Goal: Information Seeking & Learning: Learn about a topic

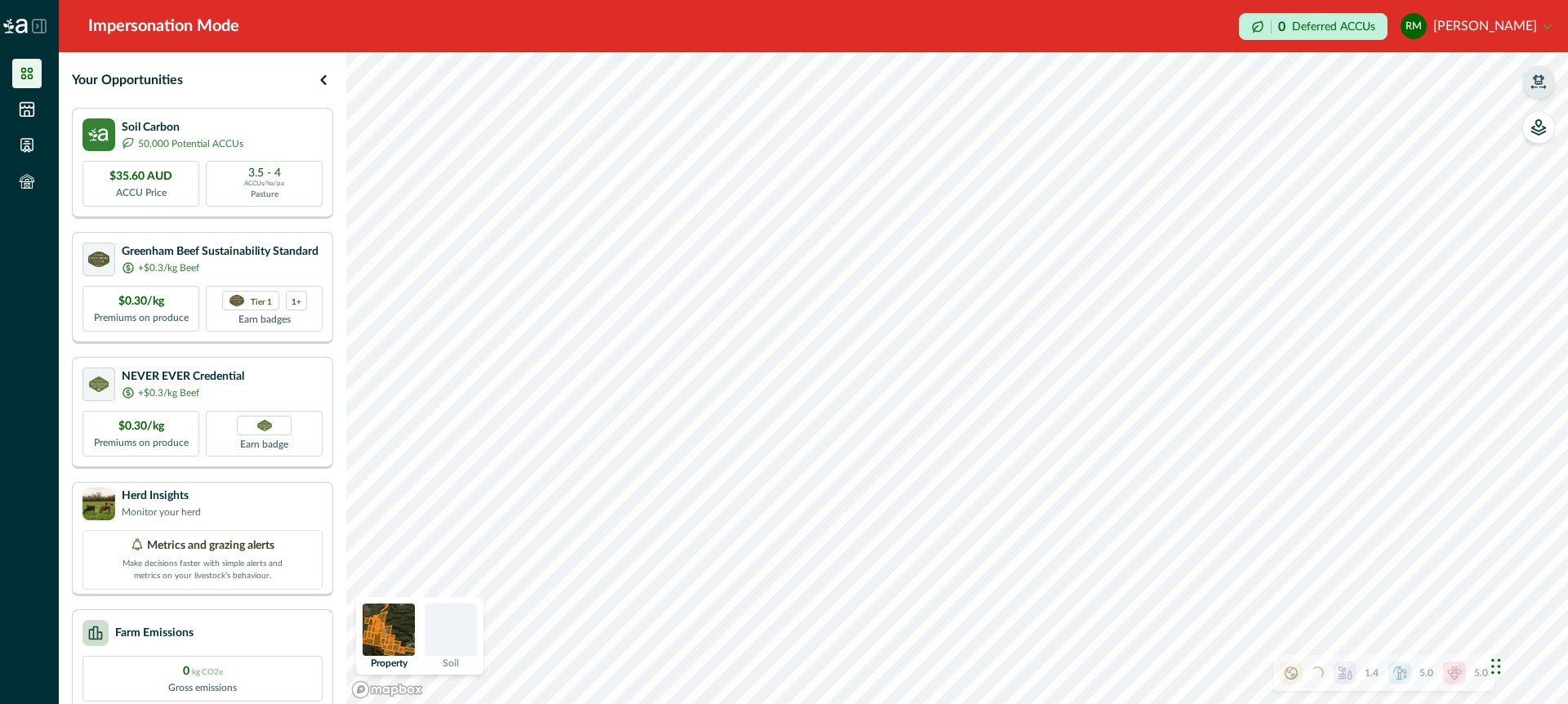
click at [1538, 80] on icon "button" at bounding box center [1538, 81] width 17 height 17
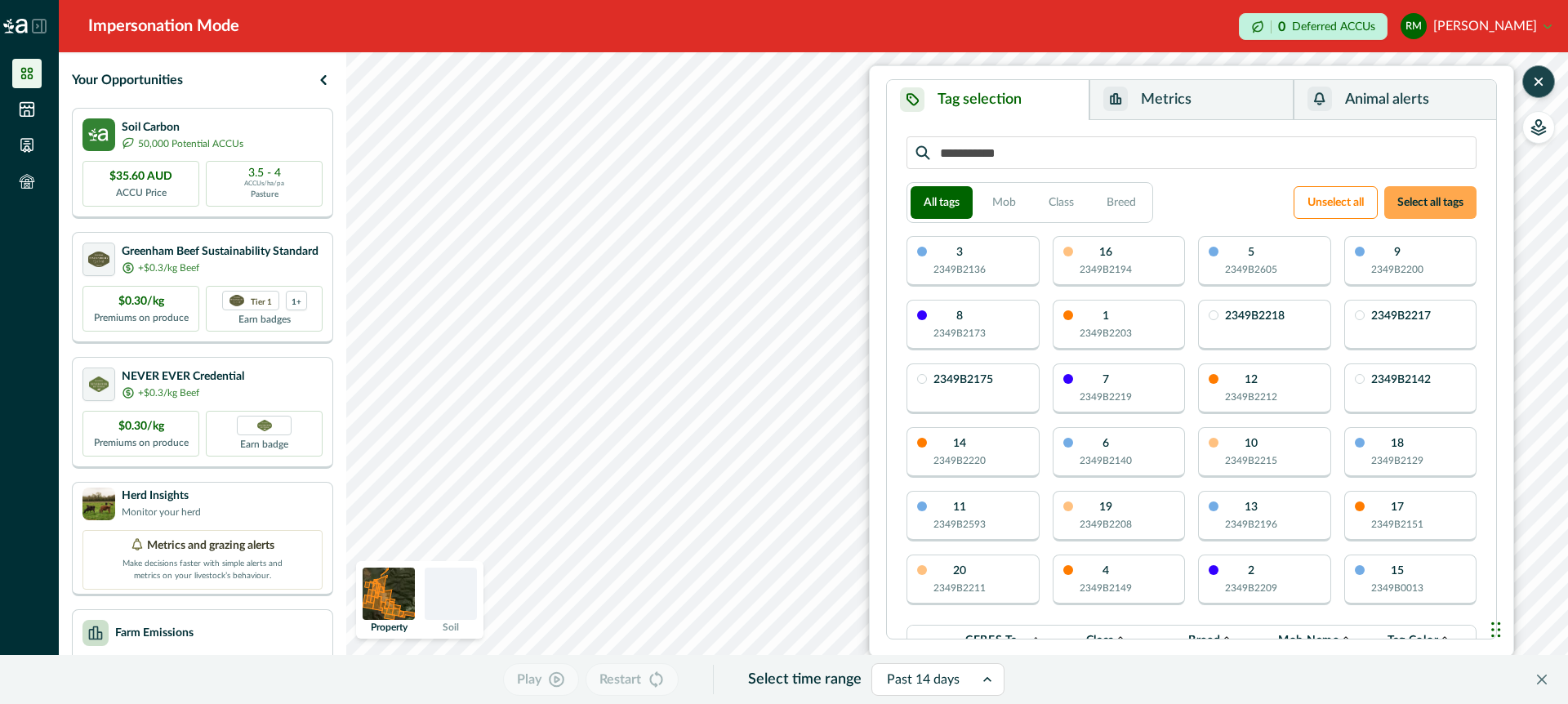
click at [1409, 204] on button "Select all tags" at bounding box center [1430, 203] width 93 height 33
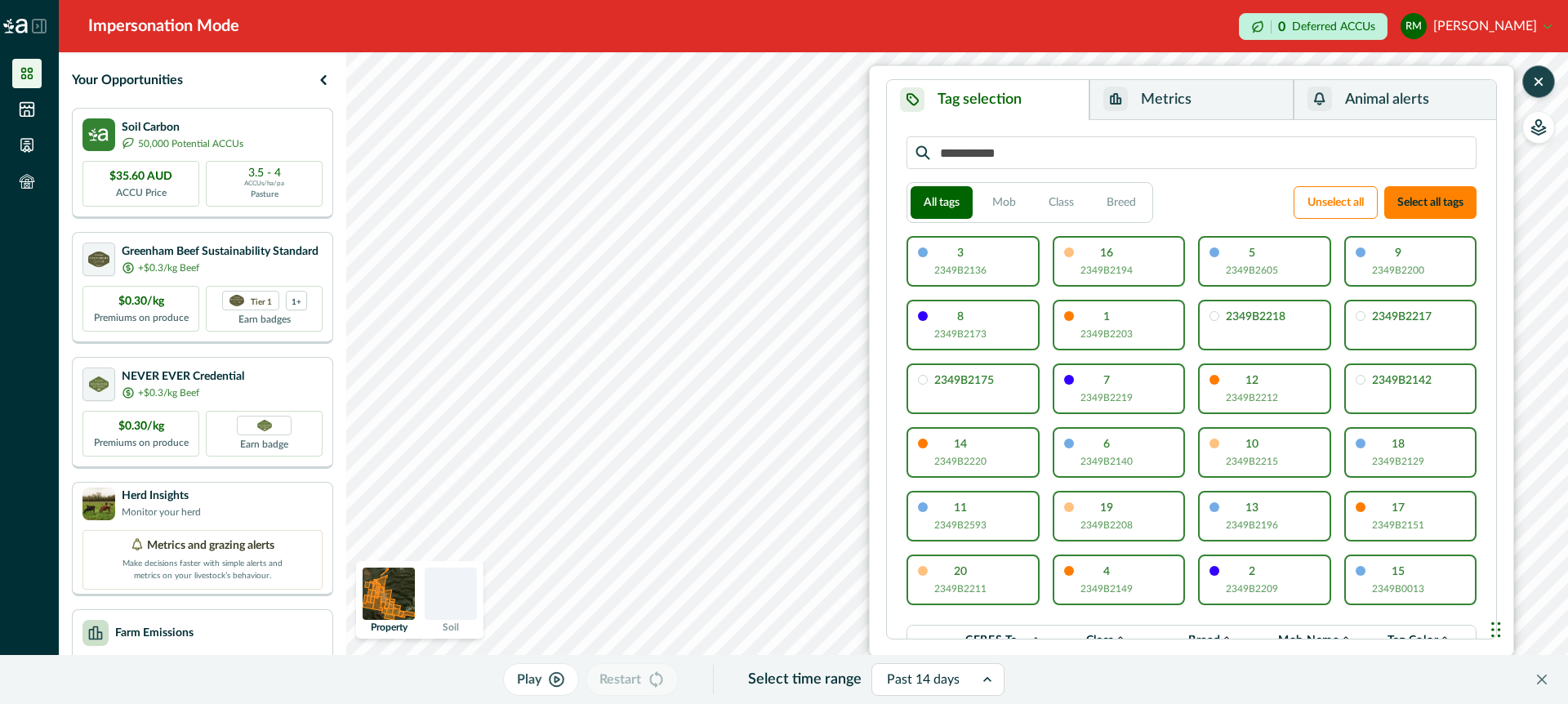
click at [1236, 97] on button "Metrics" at bounding box center [1191, 99] width 204 height 40
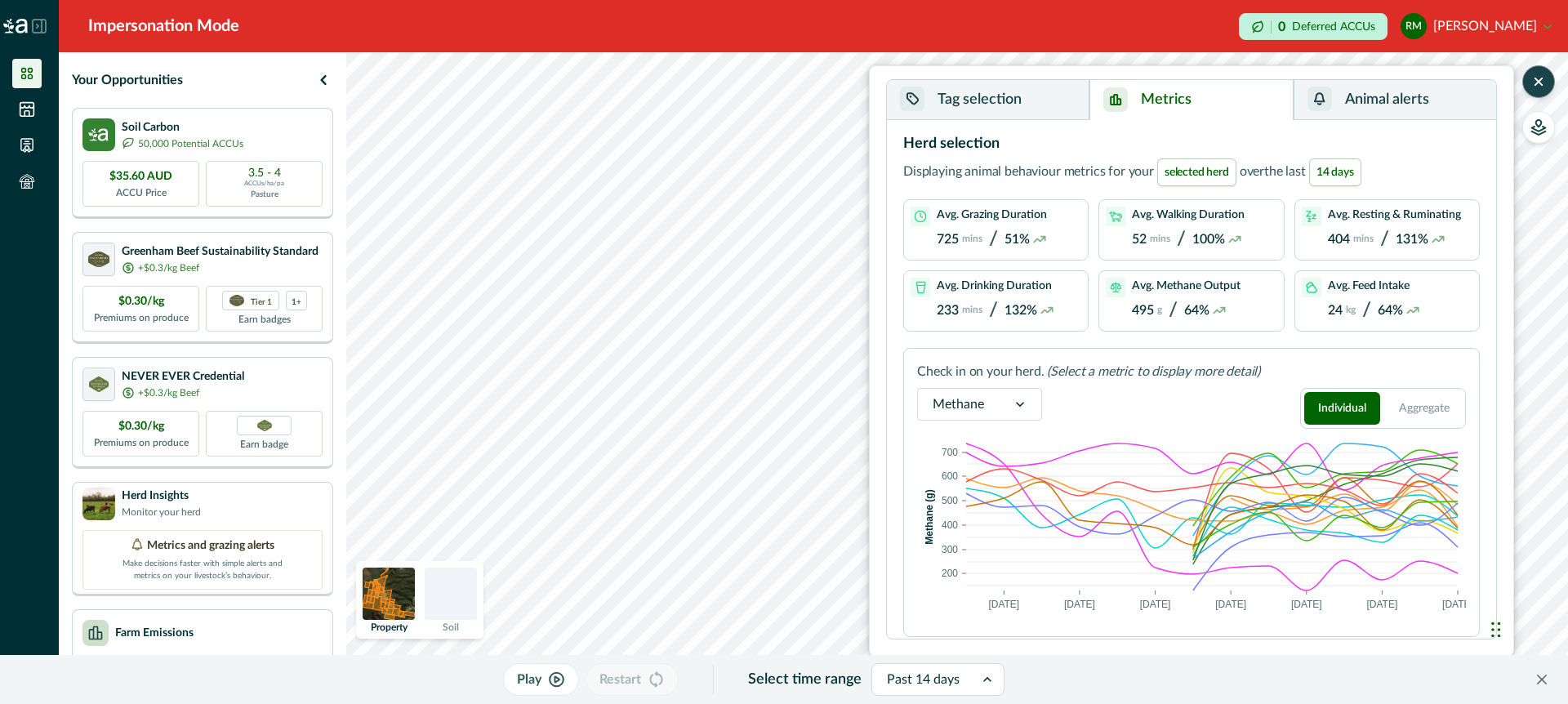
click at [1018, 402] on icon at bounding box center [1020, 404] width 17 height 17
click at [989, 677] on icon at bounding box center [987, 679] width 17 height 17
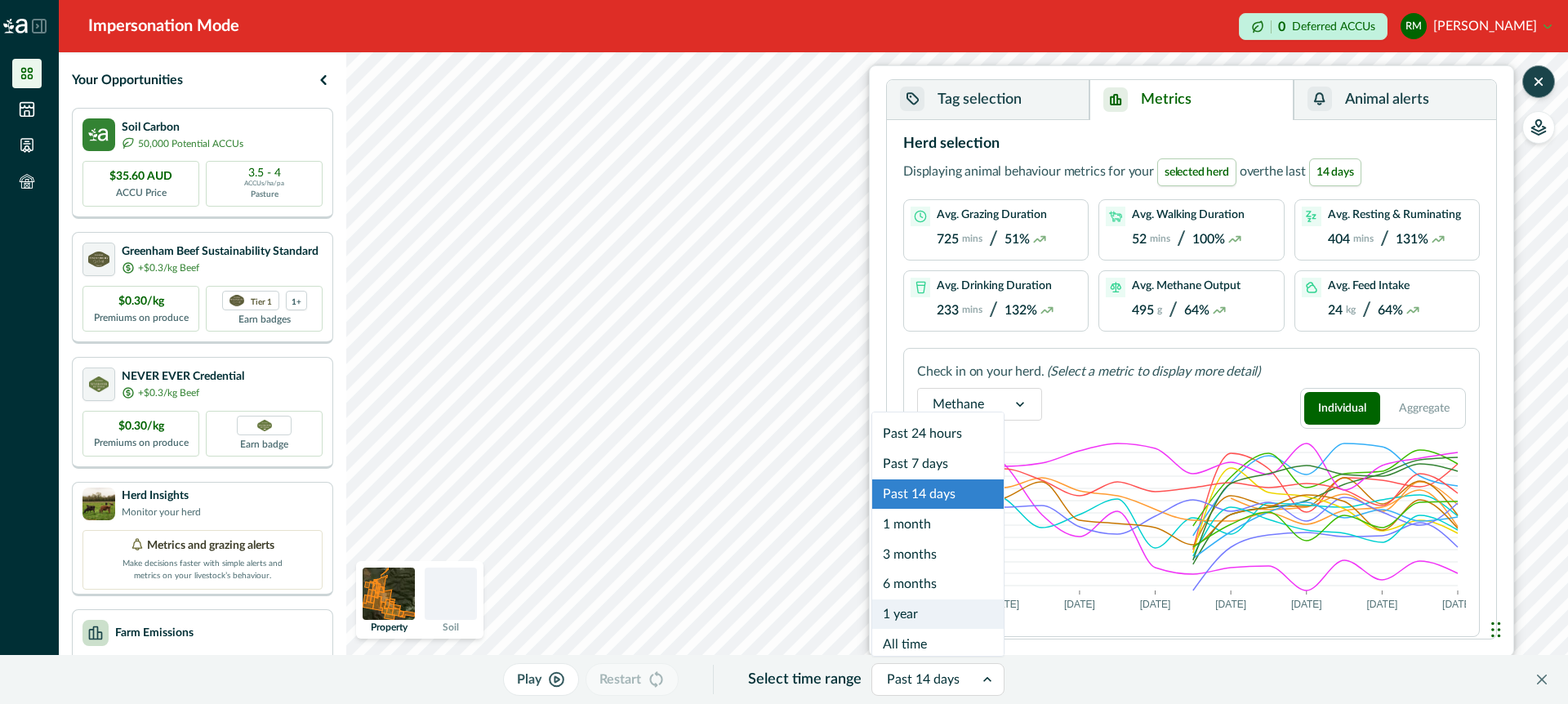
scroll to position [10, 0]
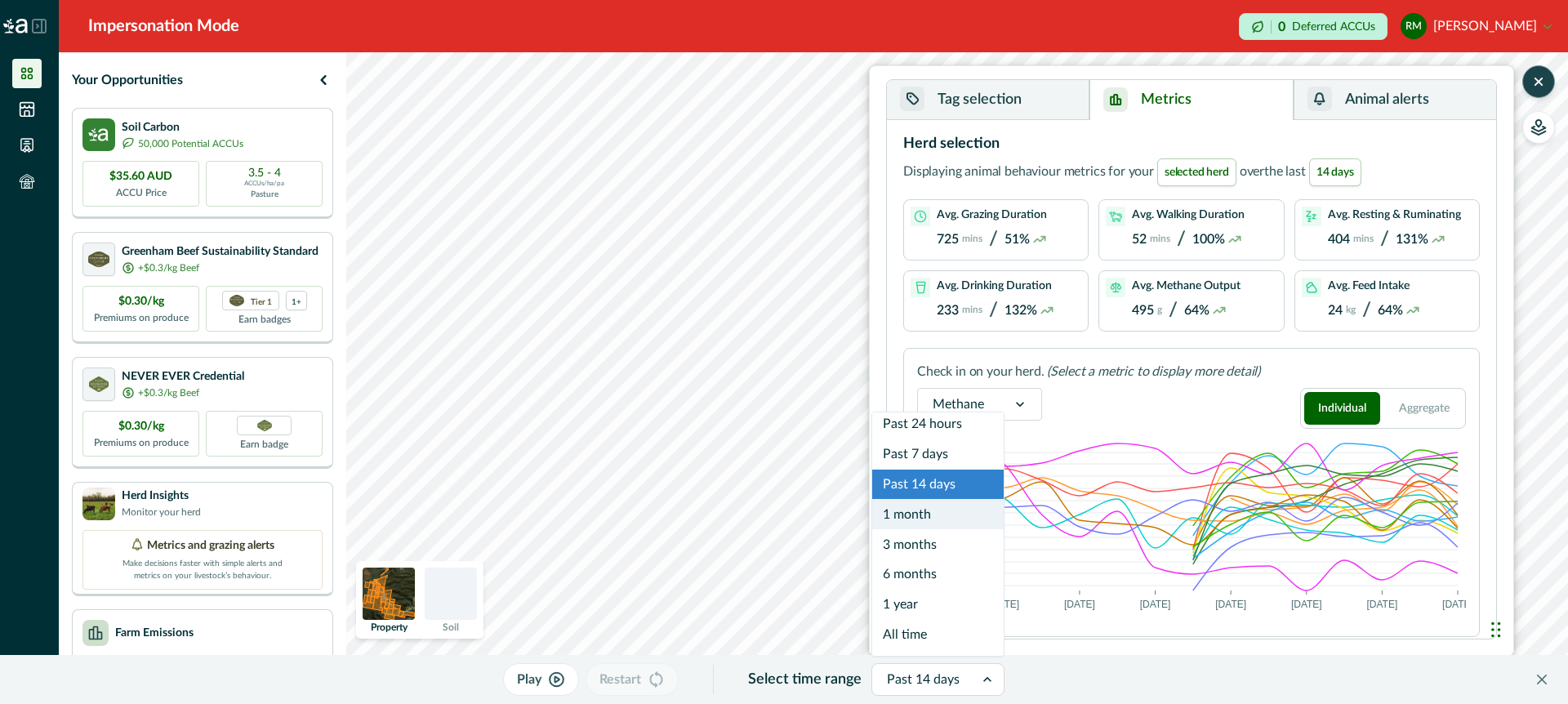
click at [937, 516] on div "1 month" at bounding box center [938, 513] width 131 height 30
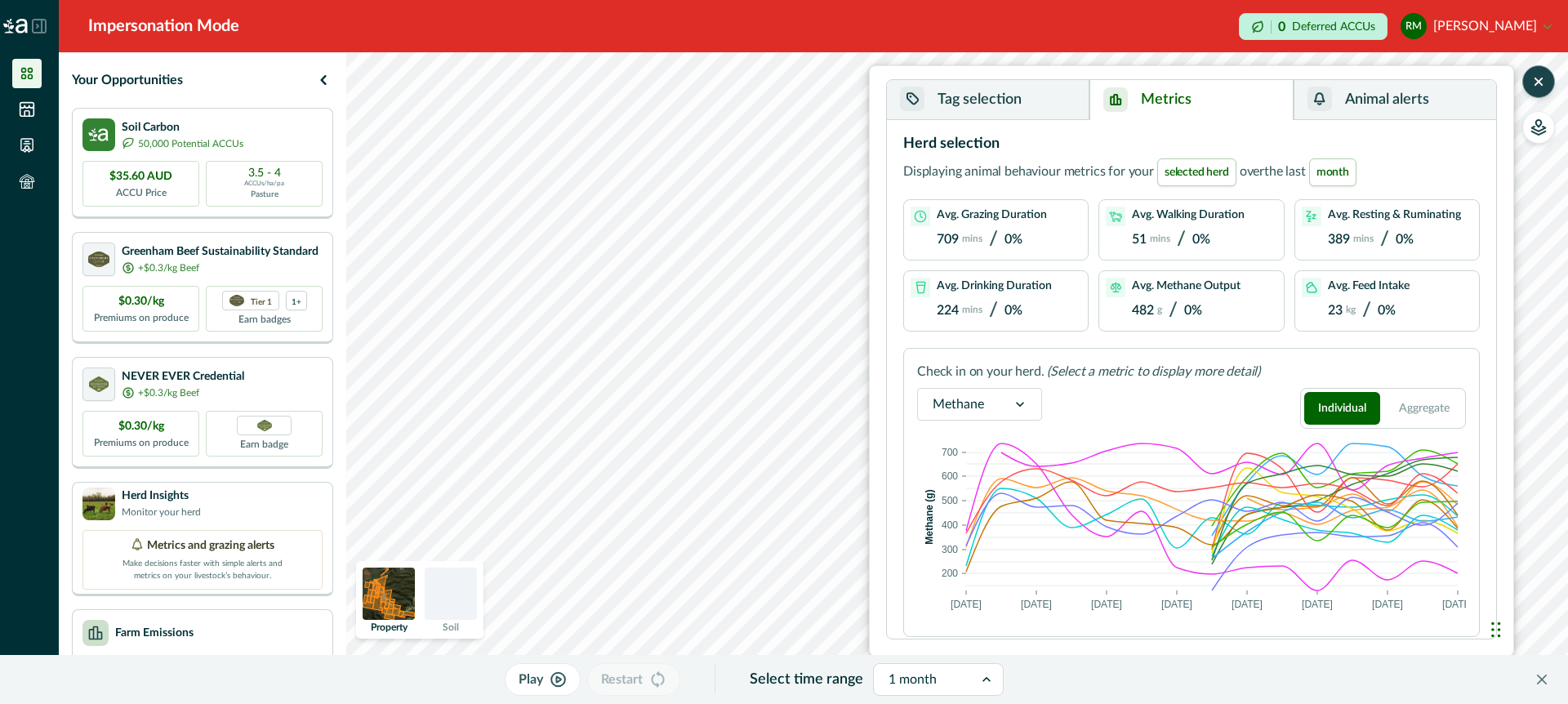
click at [979, 674] on icon at bounding box center [987, 679] width 17 height 17
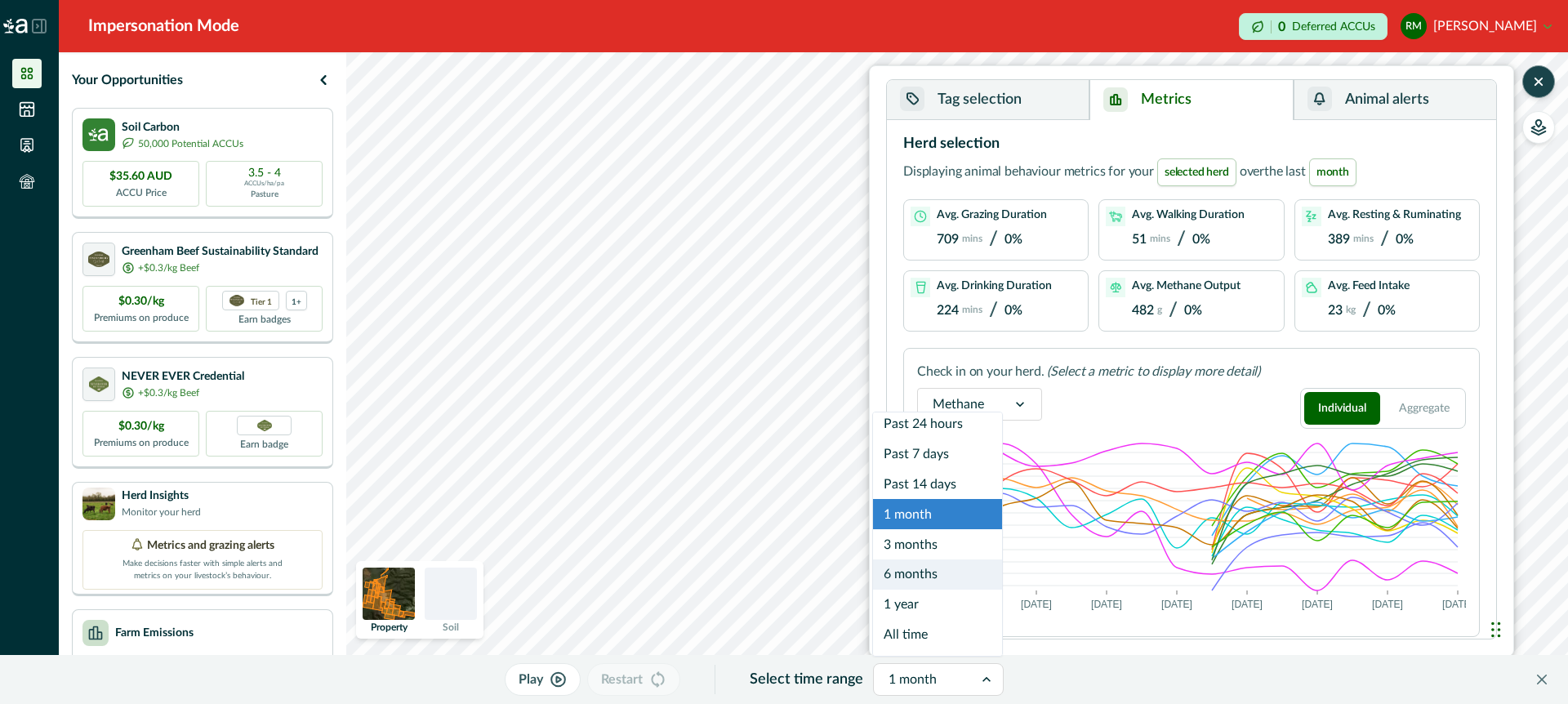
click at [954, 568] on div "6 months" at bounding box center [937, 574] width 129 height 30
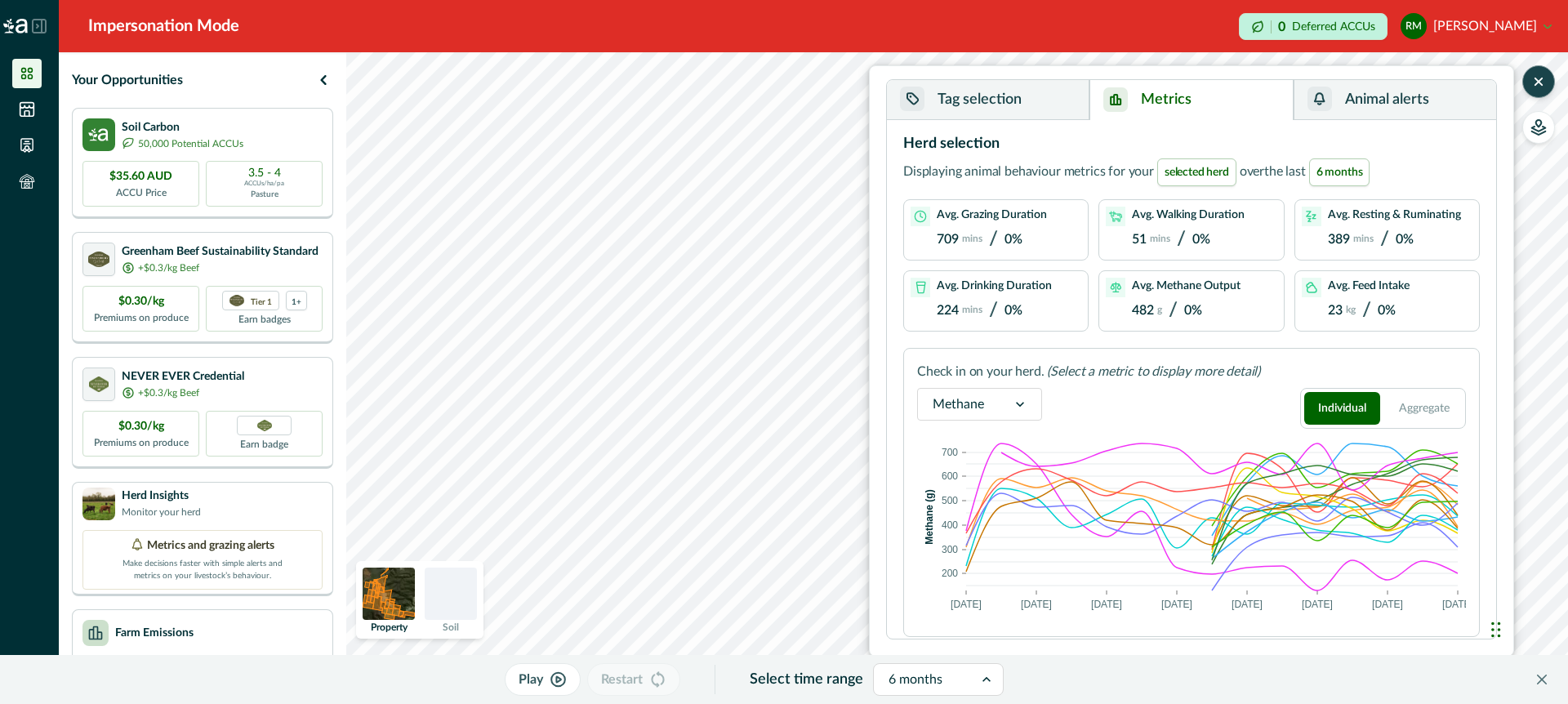
click at [979, 679] on icon at bounding box center [987, 679] width 17 height 17
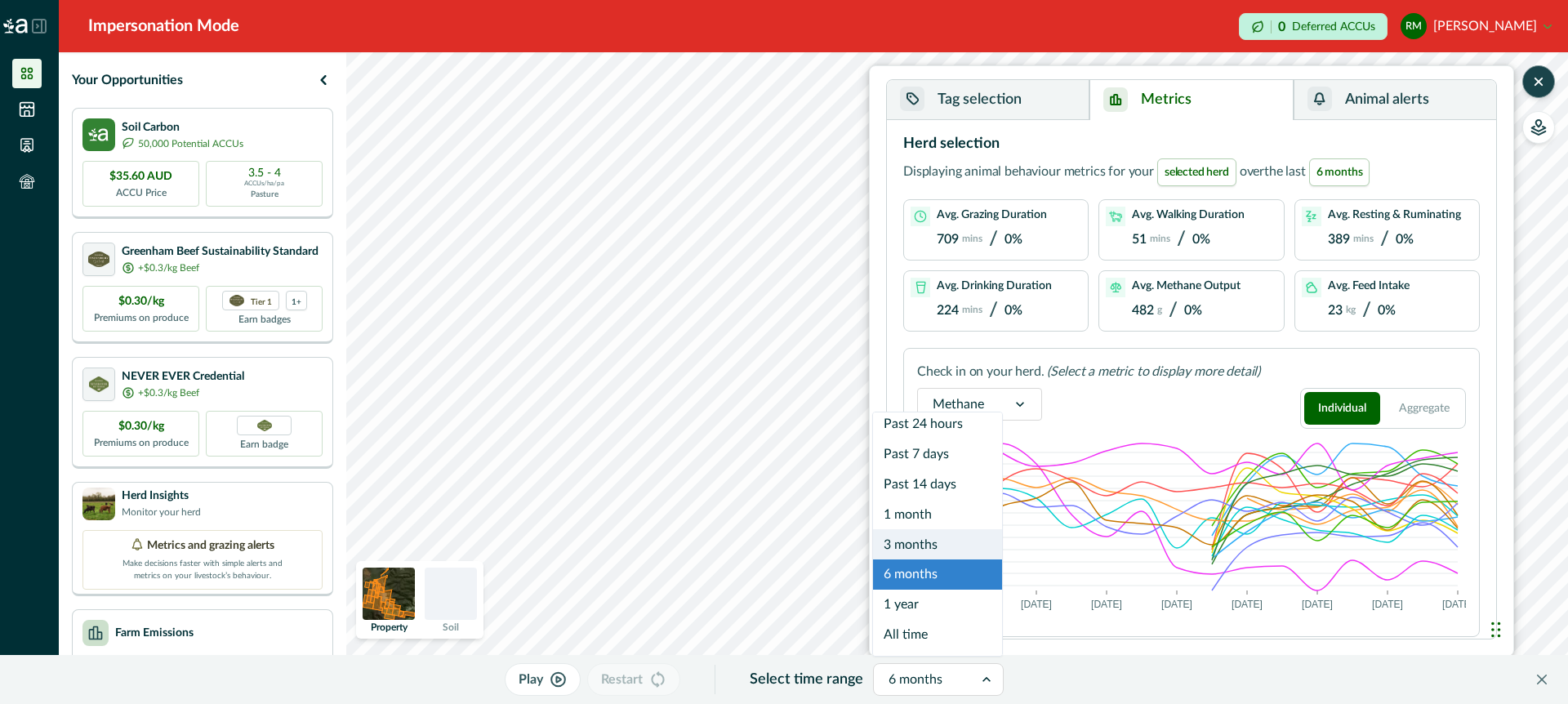
click at [951, 533] on div "3 months" at bounding box center [937, 543] width 129 height 30
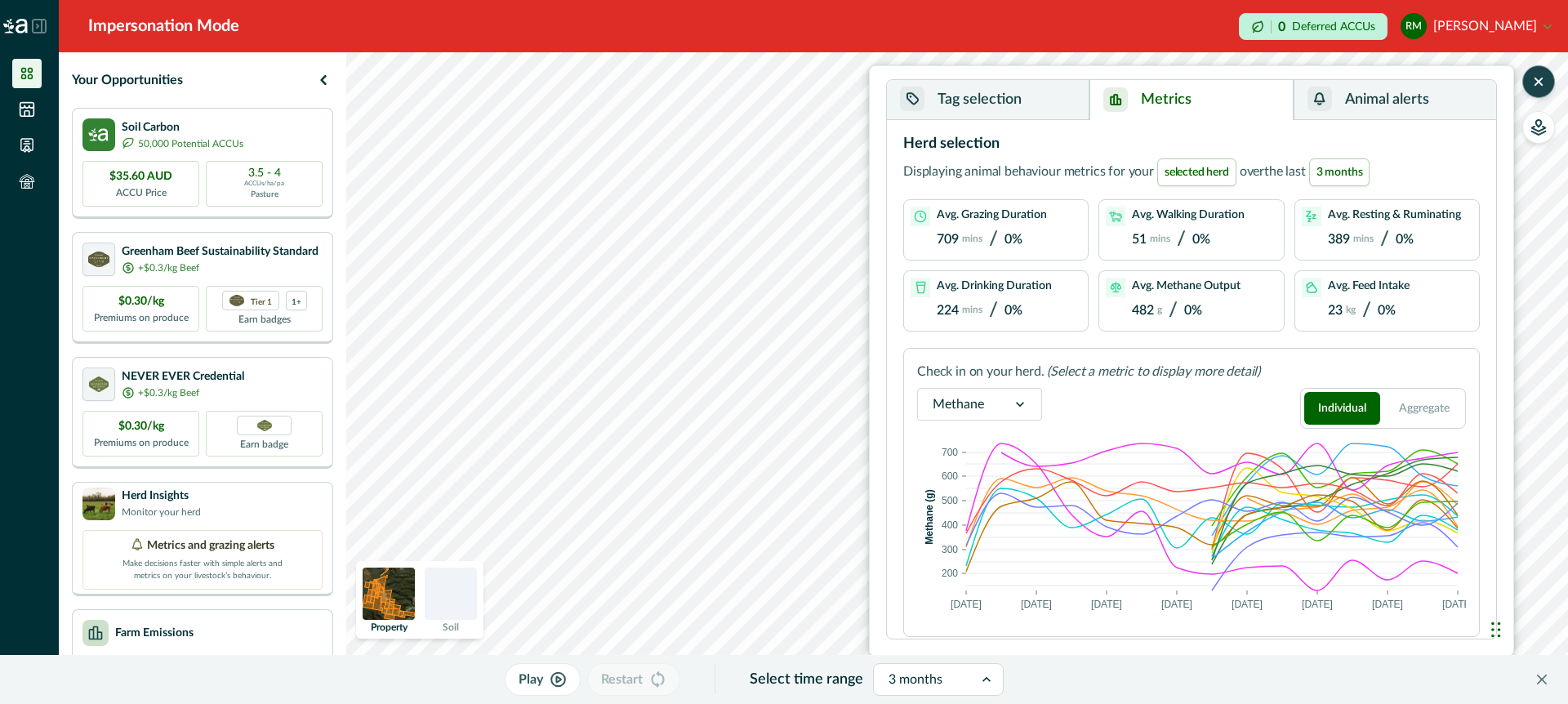
click at [965, 671] on div "3 months" at bounding box center [923, 679] width 99 height 26
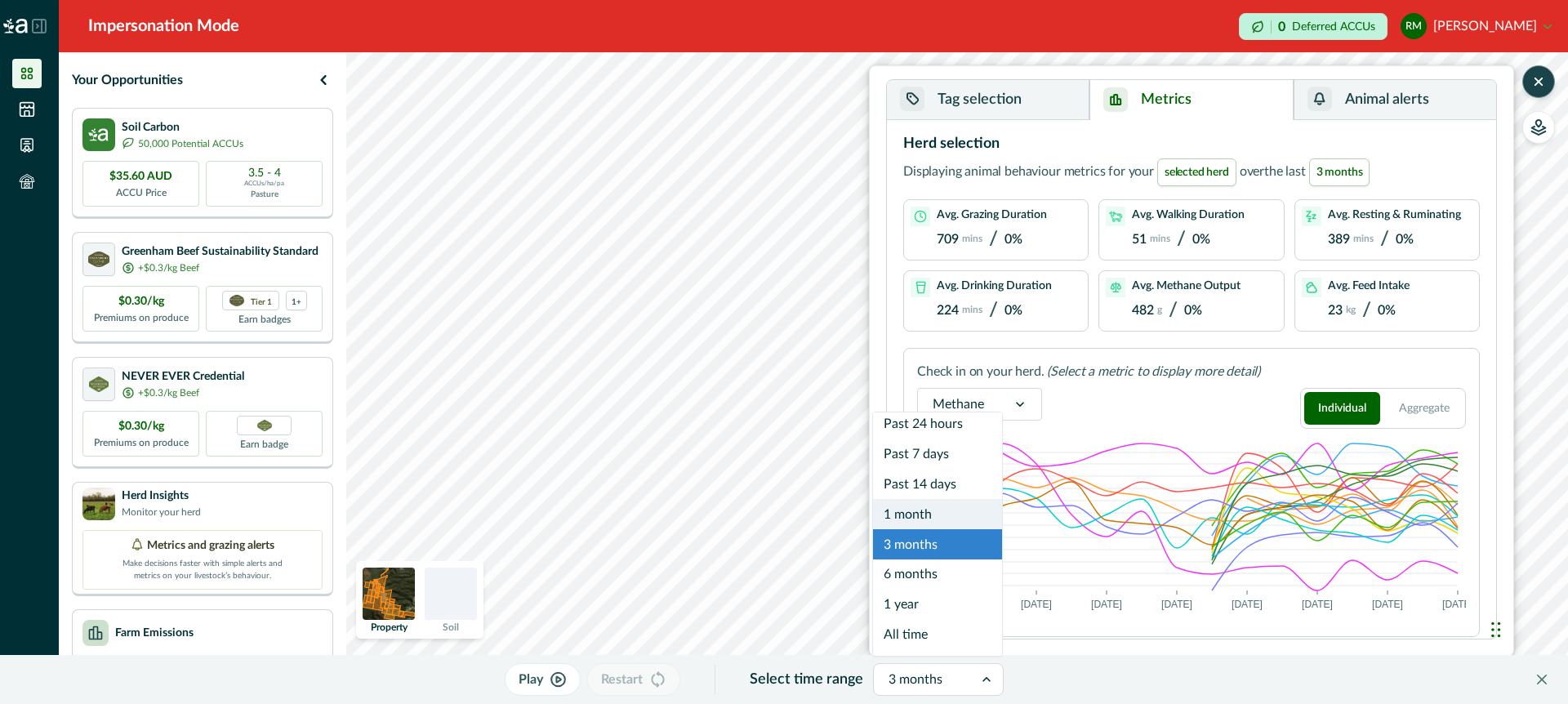
click at [952, 512] on div "1 month" at bounding box center [937, 513] width 129 height 30
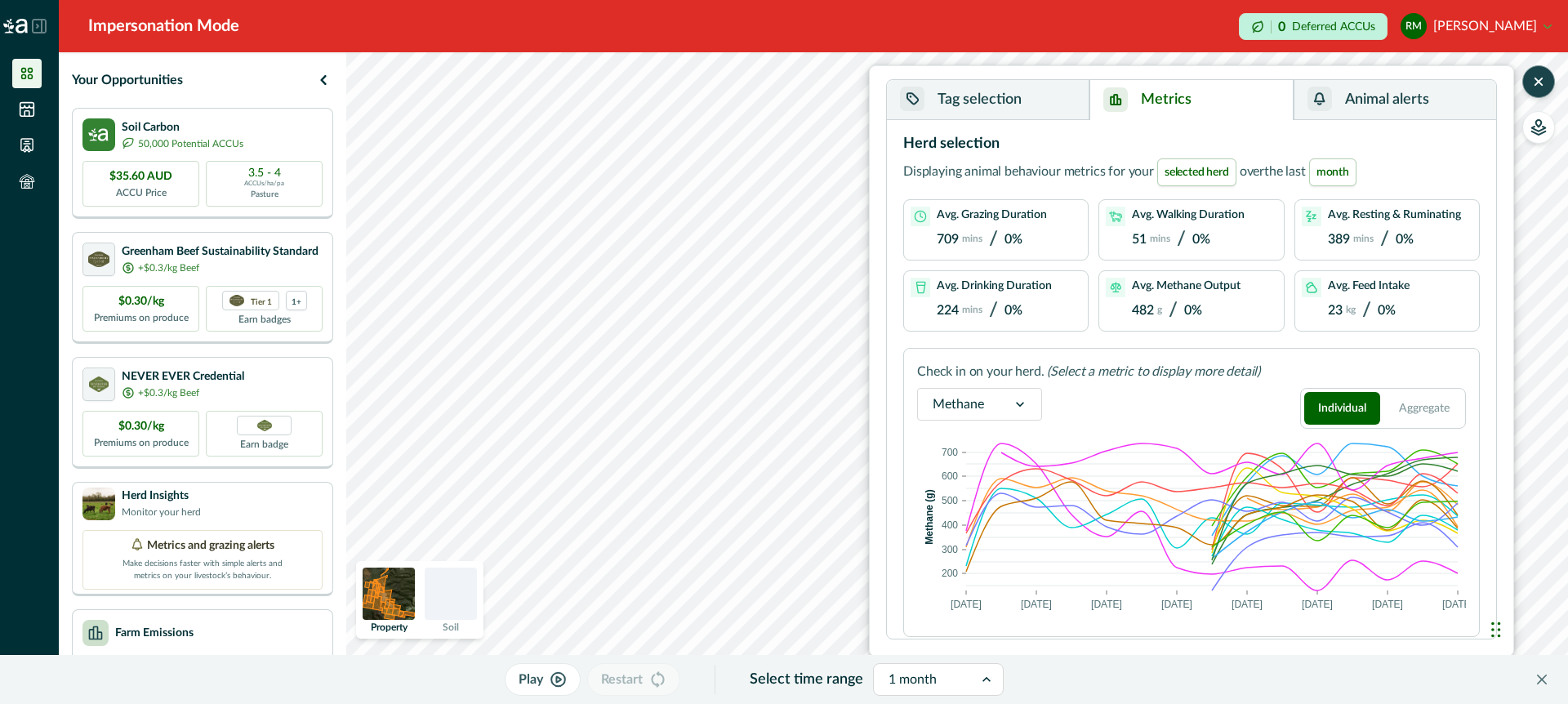
click at [1343, 172] on span "month" at bounding box center [1332, 172] width 48 height 28
click at [1540, 82] on icon "button" at bounding box center [1538, 81] width 7 height 7
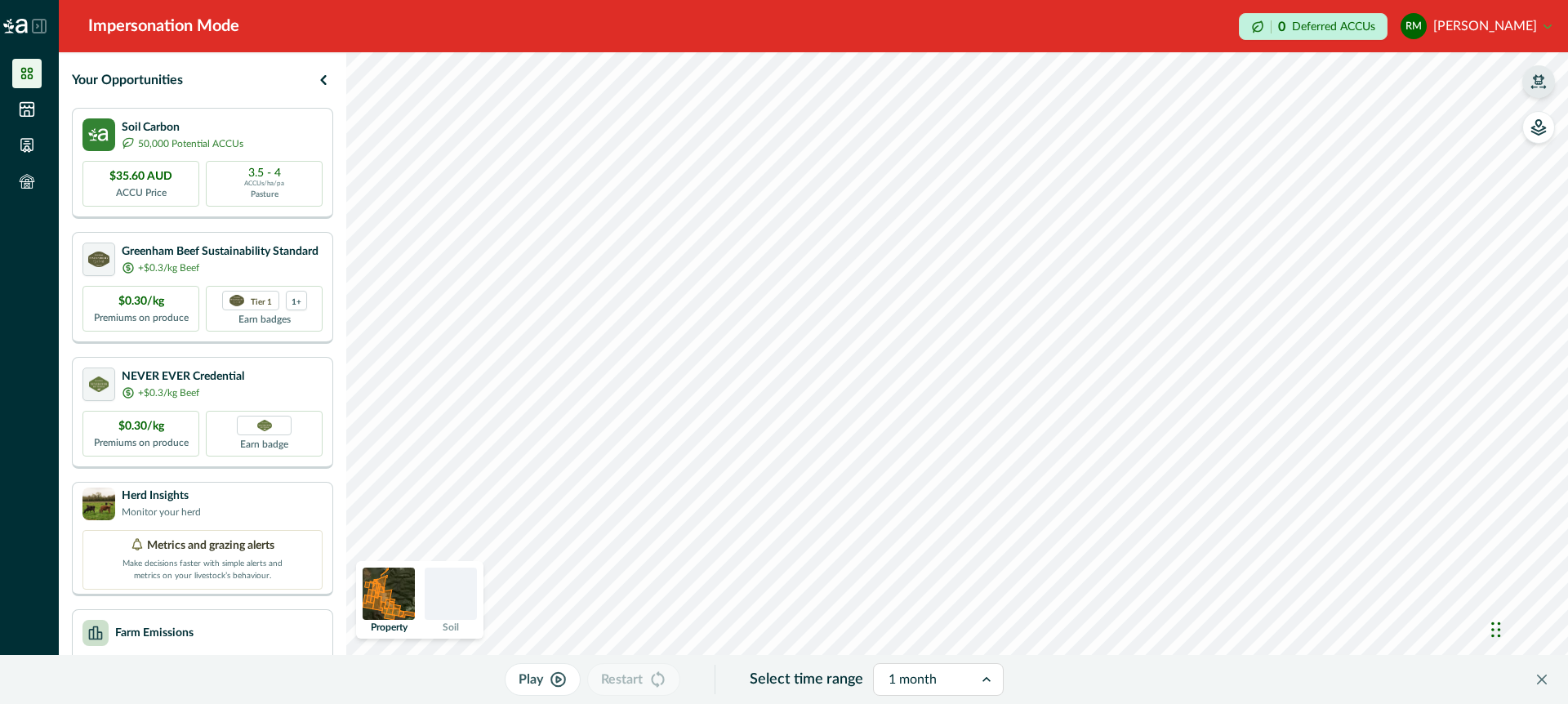
click at [557, 683] on icon "button" at bounding box center [558, 679] width 18 height 17
click at [540, 675] on p "Pause" at bounding box center [531, 680] width 35 height 19
click at [1545, 133] on icon "button" at bounding box center [1538, 127] width 17 height 17
click at [1532, 125] on icon "button" at bounding box center [1538, 127] width 17 height 17
click at [1525, 134] on button "button" at bounding box center [1539, 128] width 33 height 33
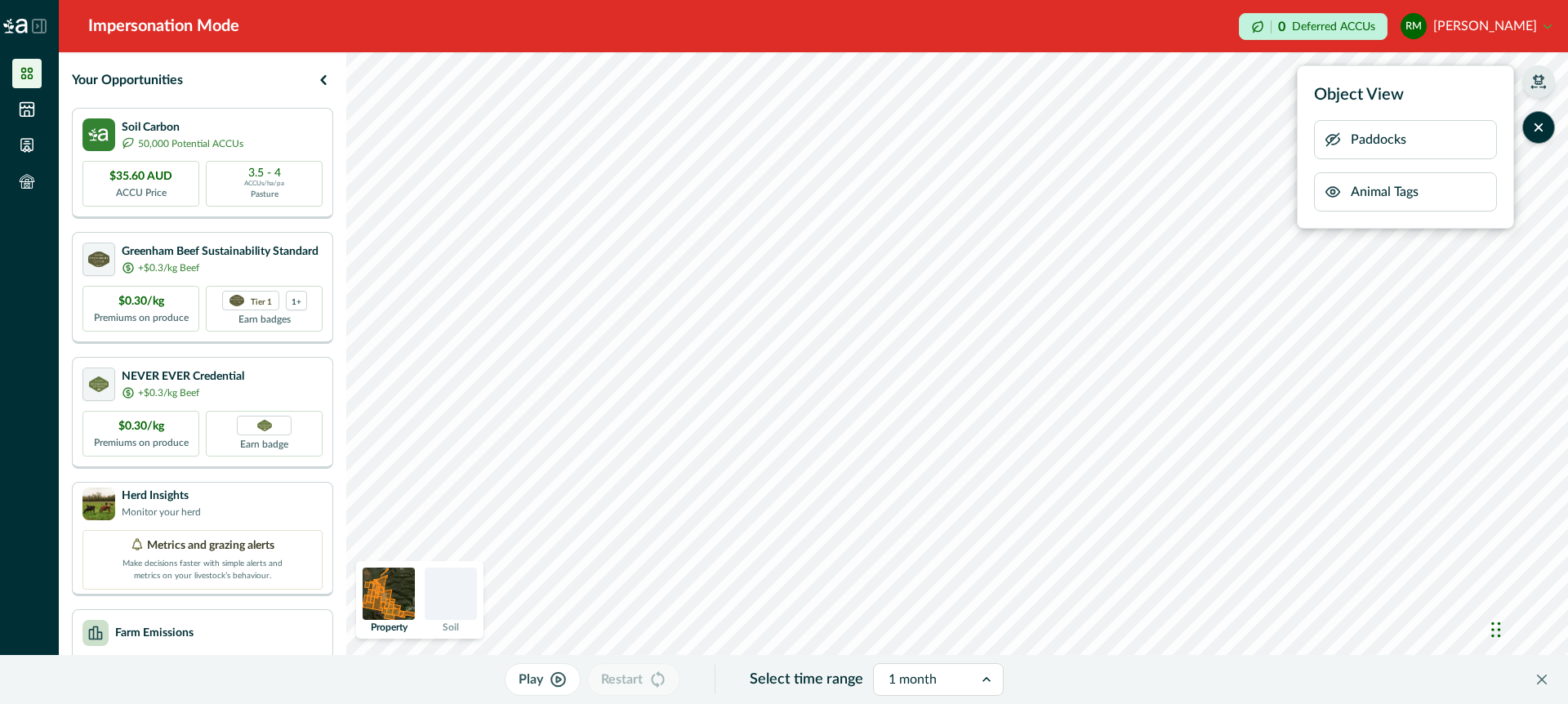
click at [1332, 190] on icon "button" at bounding box center [1333, 192] width 4 height 4
click at [1332, 139] on icon "button" at bounding box center [1332, 139] width 17 height 17
click at [1538, 131] on icon "button" at bounding box center [1538, 127] width 17 height 17
click at [1539, 83] on icon "button" at bounding box center [1538, 81] width 17 height 17
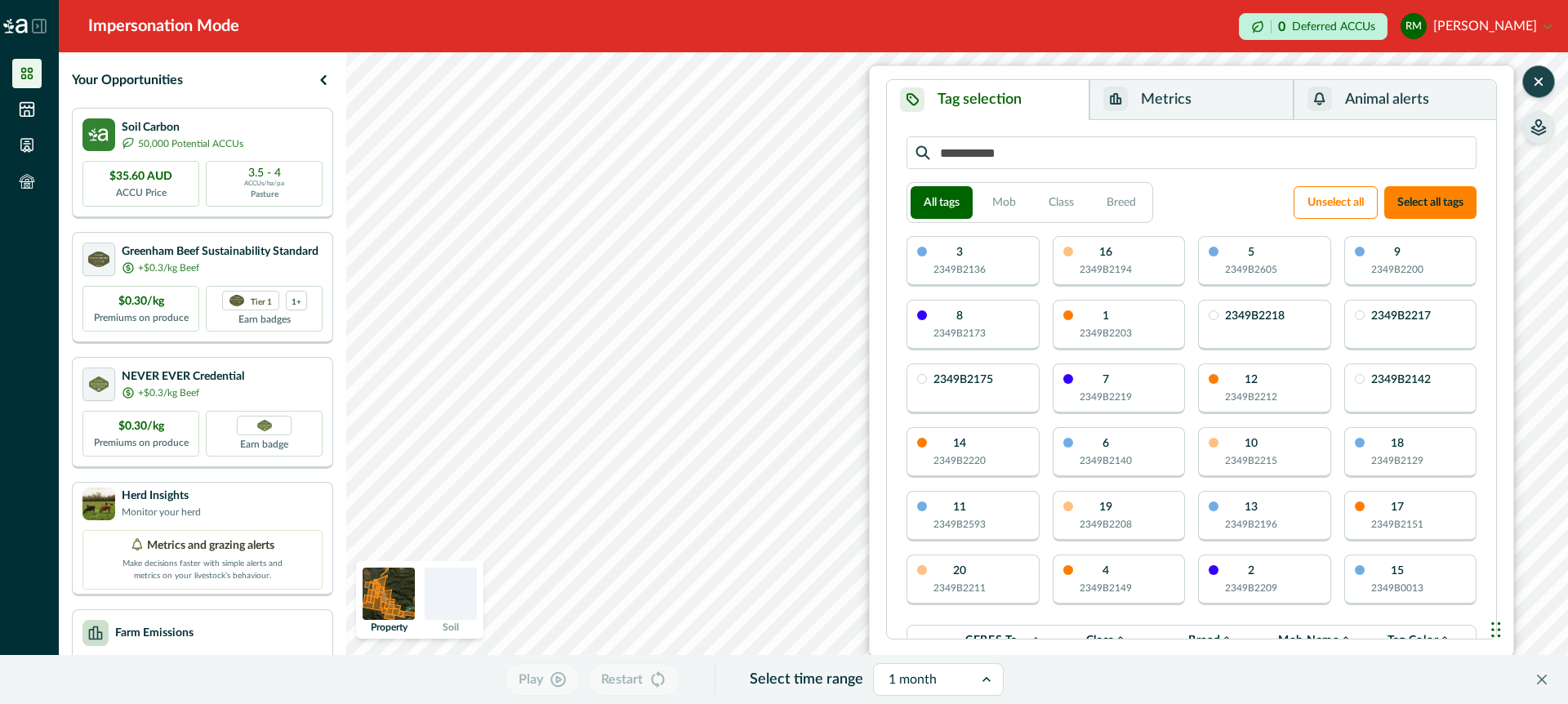
click at [1539, 83] on icon "button" at bounding box center [1538, 81] width 7 height 7
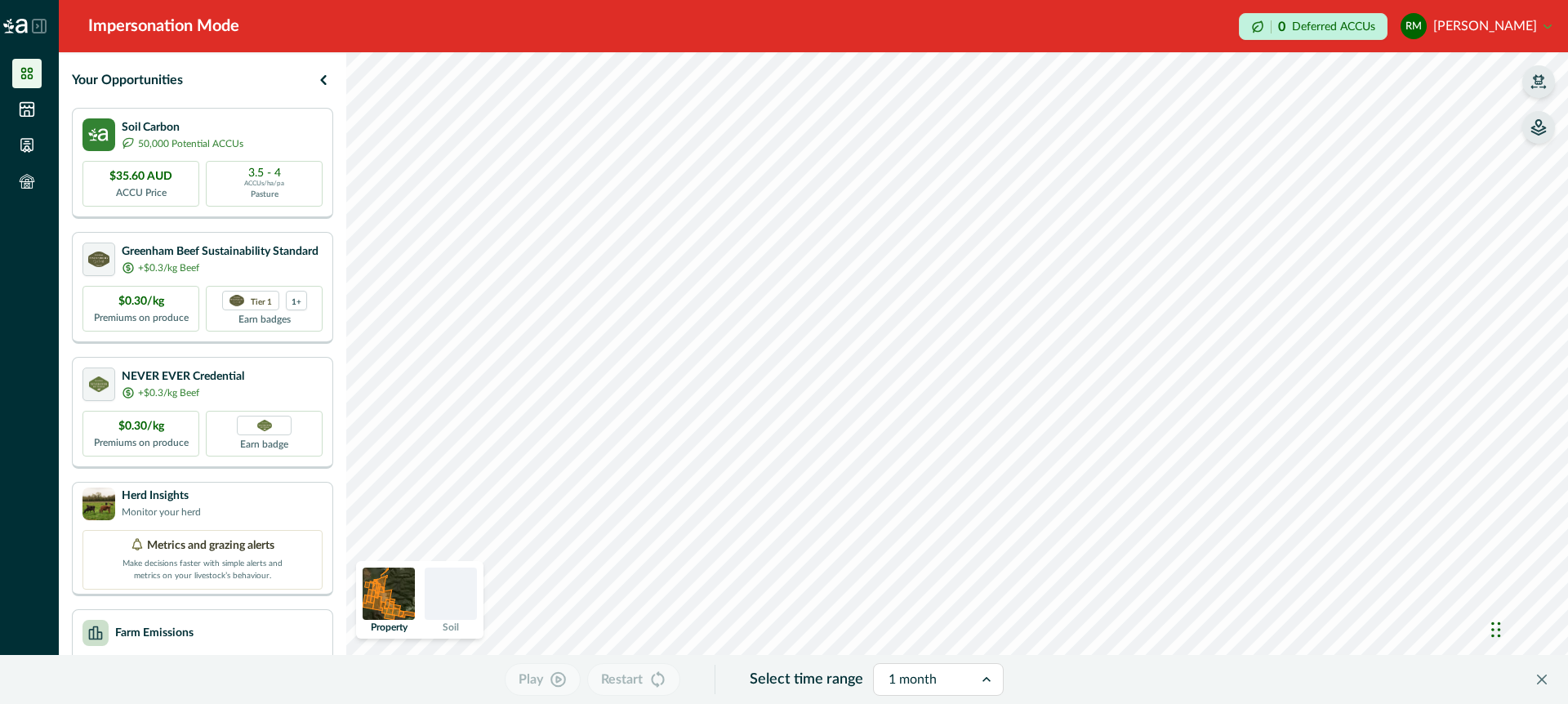
click at [1537, 83] on icon "button" at bounding box center [1539, 79] width 12 height 10
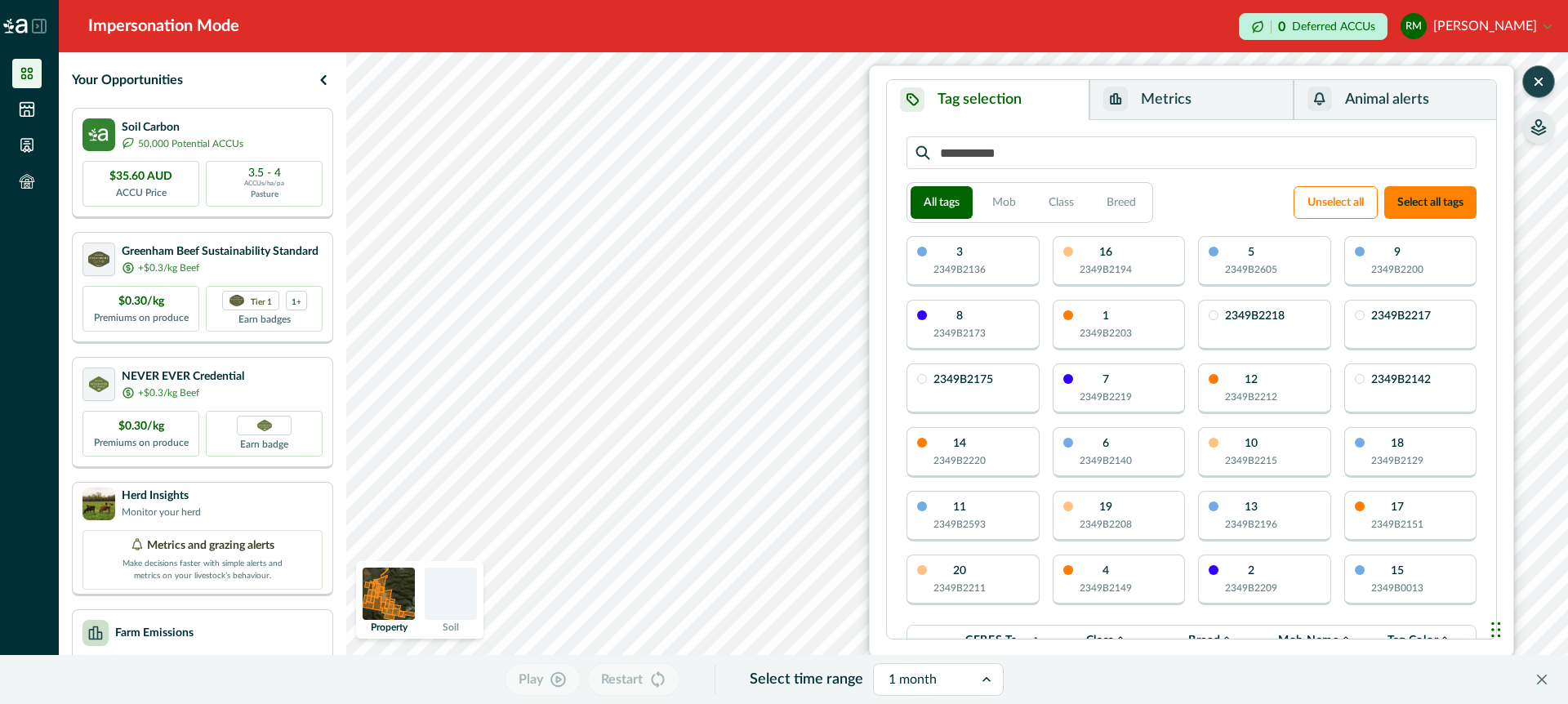
click at [1537, 83] on icon "button" at bounding box center [1538, 81] width 7 height 7
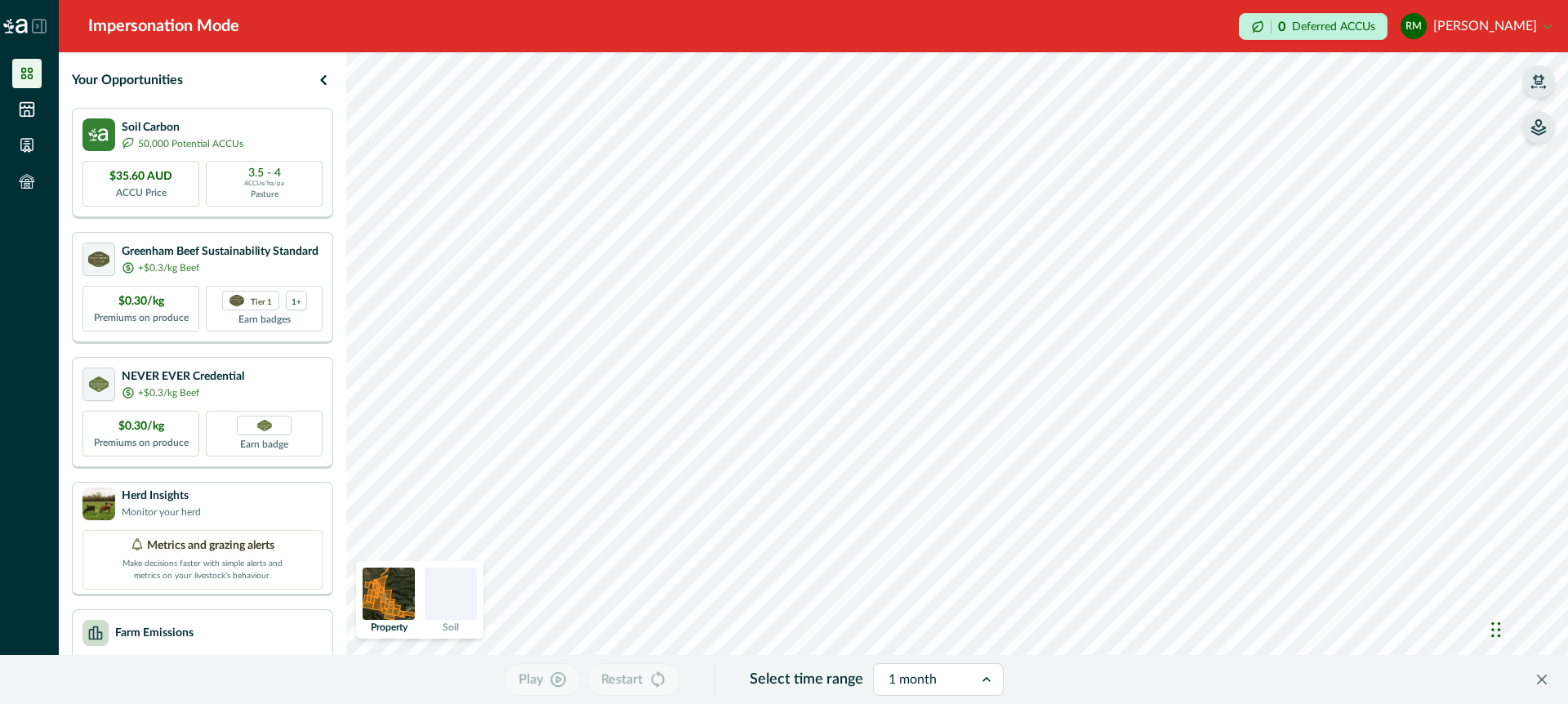
click at [941, 670] on div at bounding box center [923, 679] width 70 height 22
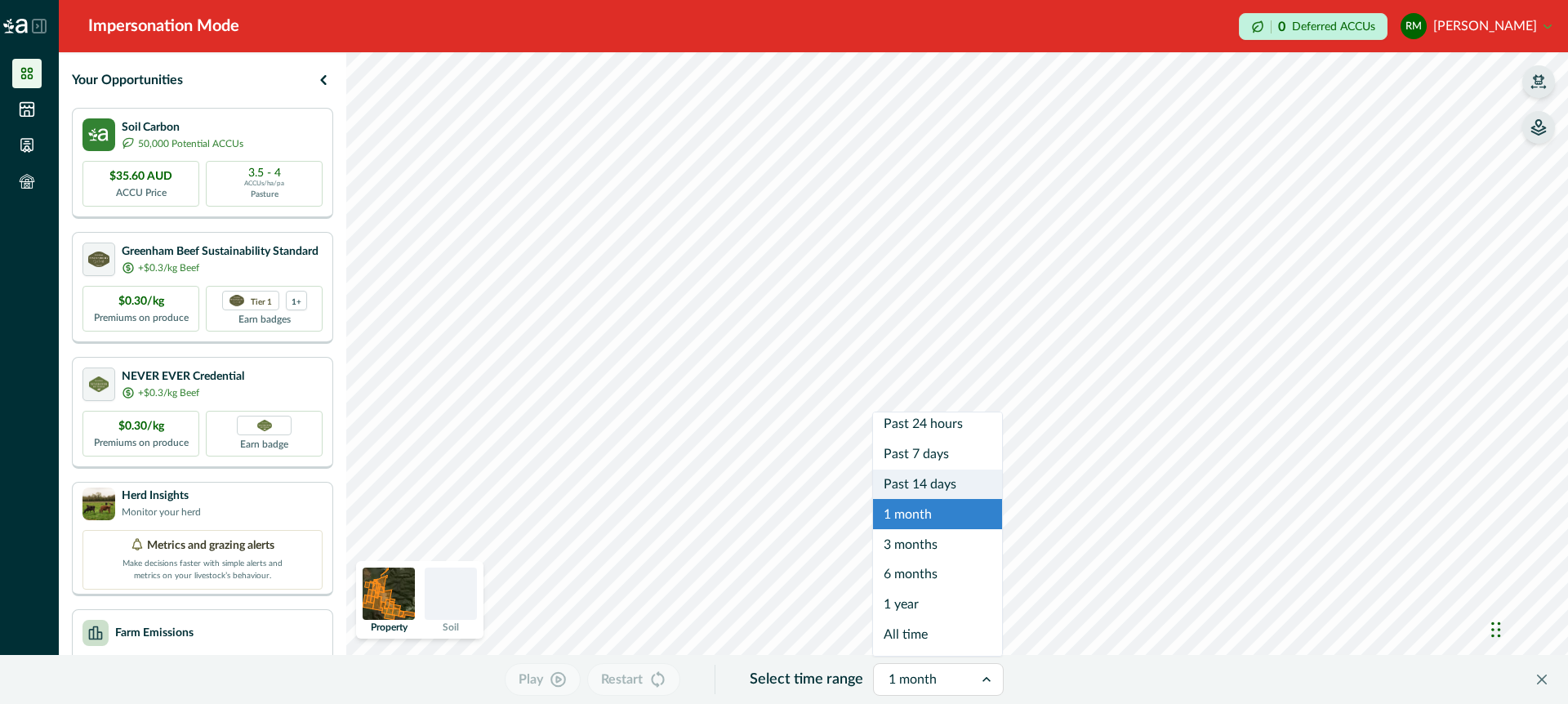
click at [939, 482] on div "Past 14 days" at bounding box center [937, 484] width 129 height 30
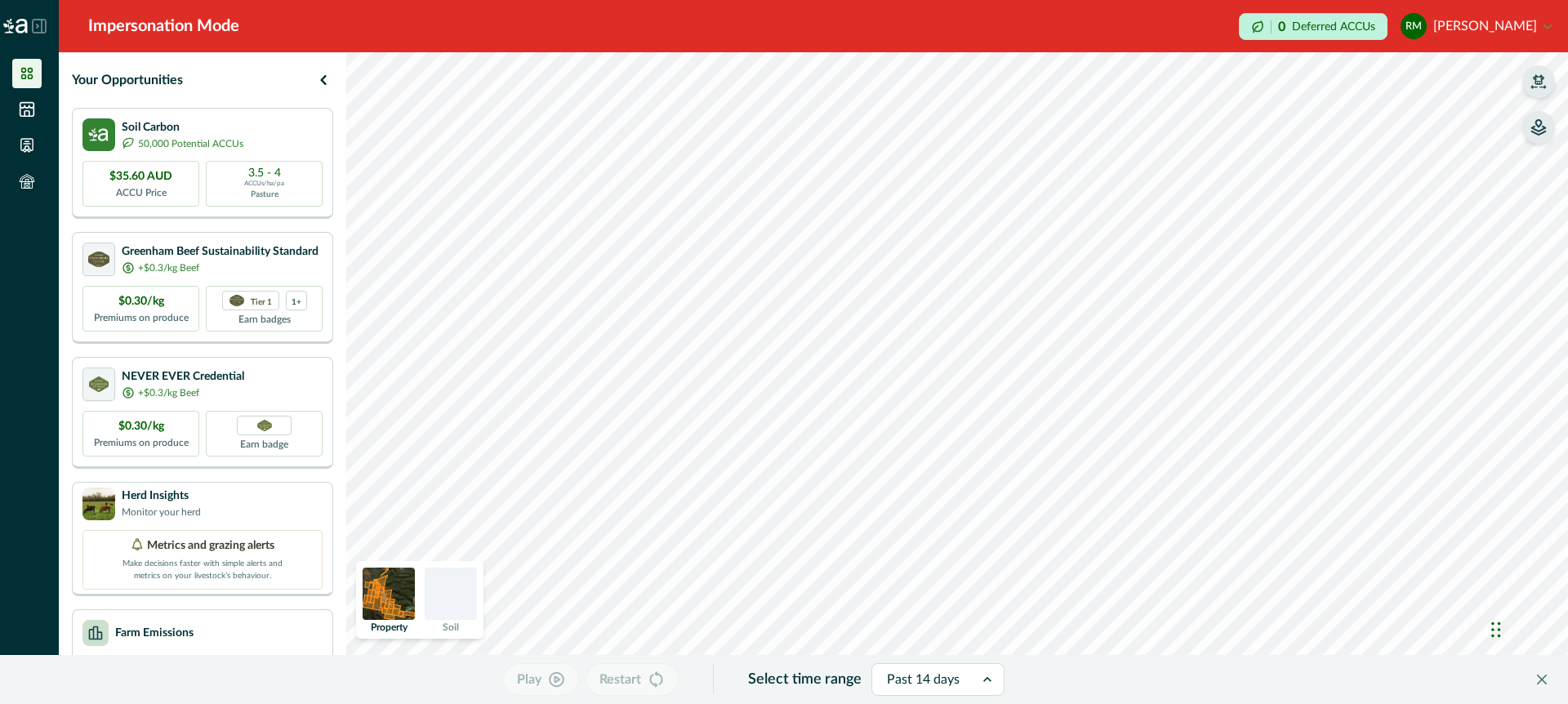
click at [1545, 73] on icon "button" at bounding box center [1538, 81] width 17 height 17
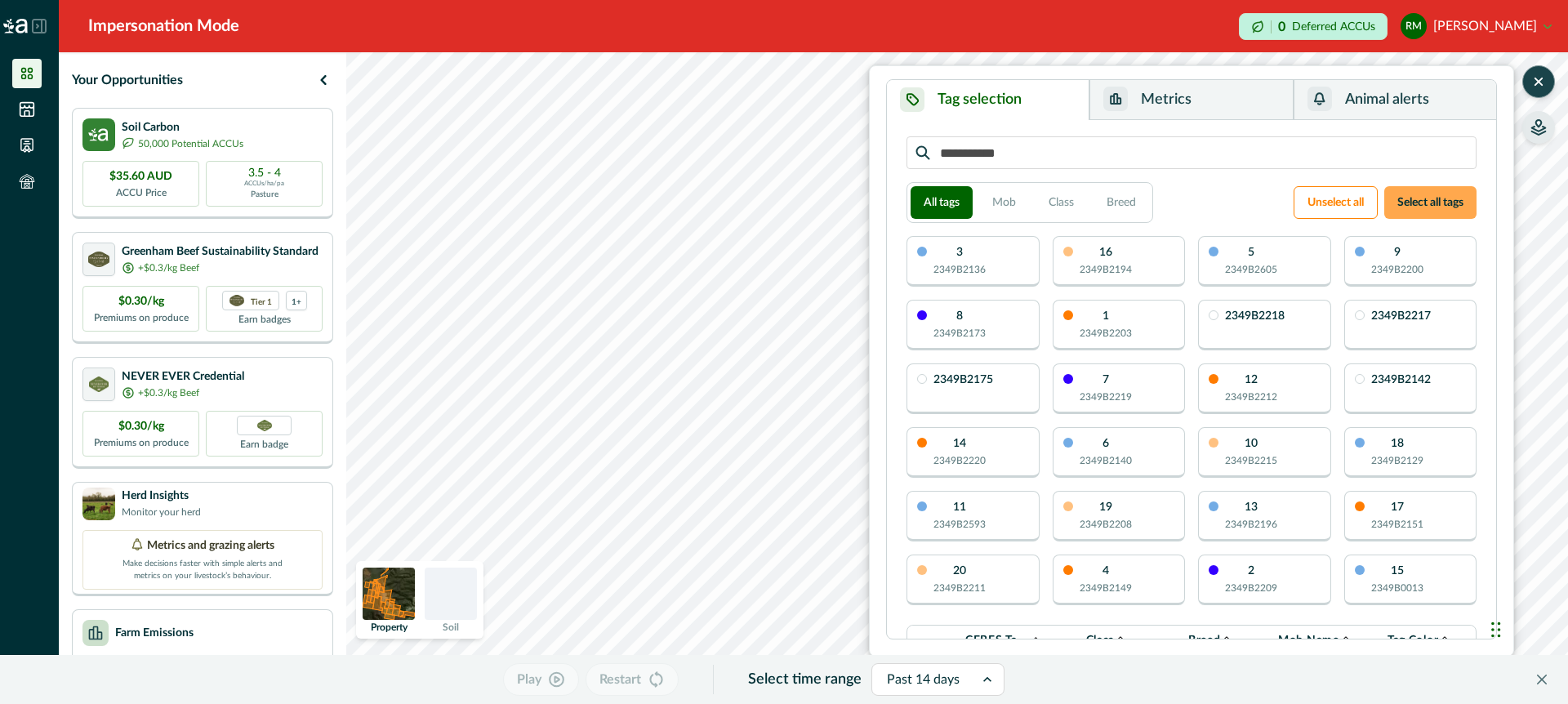
click at [1436, 208] on button "Select all tags" at bounding box center [1430, 203] width 93 height 33
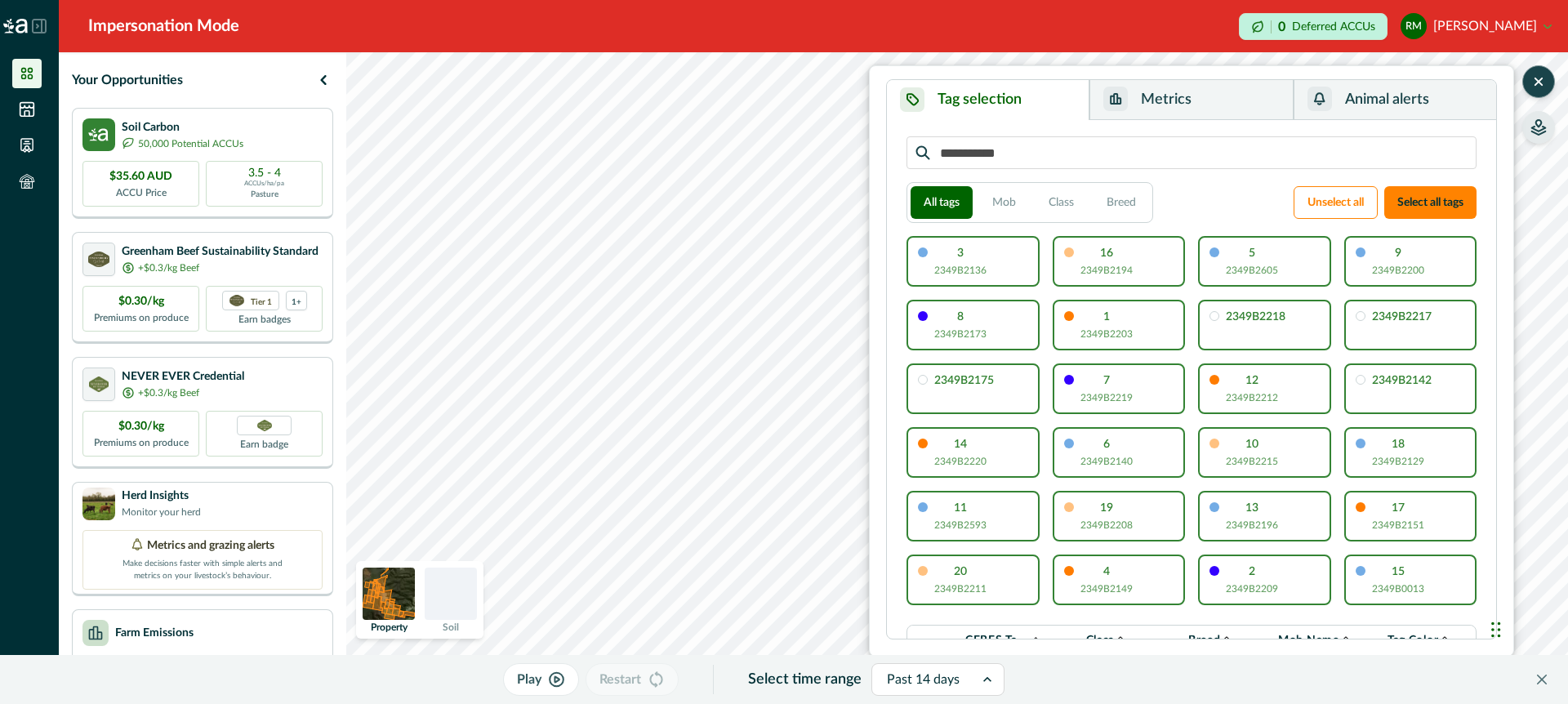
click at [1539, 75] on icon "button" at bounding box center [1538, 81] width 17 height 17
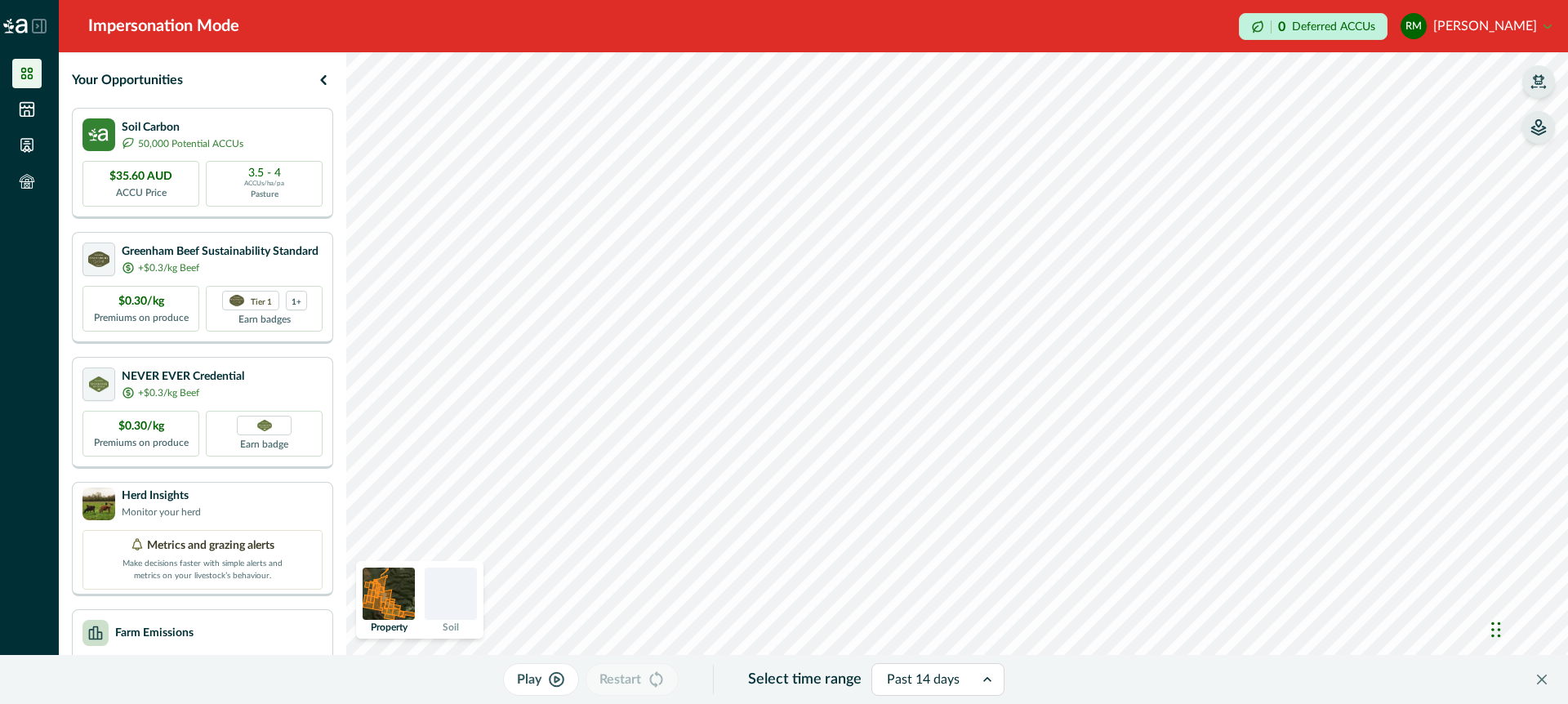
click at [1540, 138] on button "button" at bounding box center [1539, 128] width 33 height 33
click at [1335, 141] on icon "button" at bounding box center [1332, 139] width 17 height 17
click at [1329, 184] on icon "button" at bounding box center [1332, 192] width 17 height 17
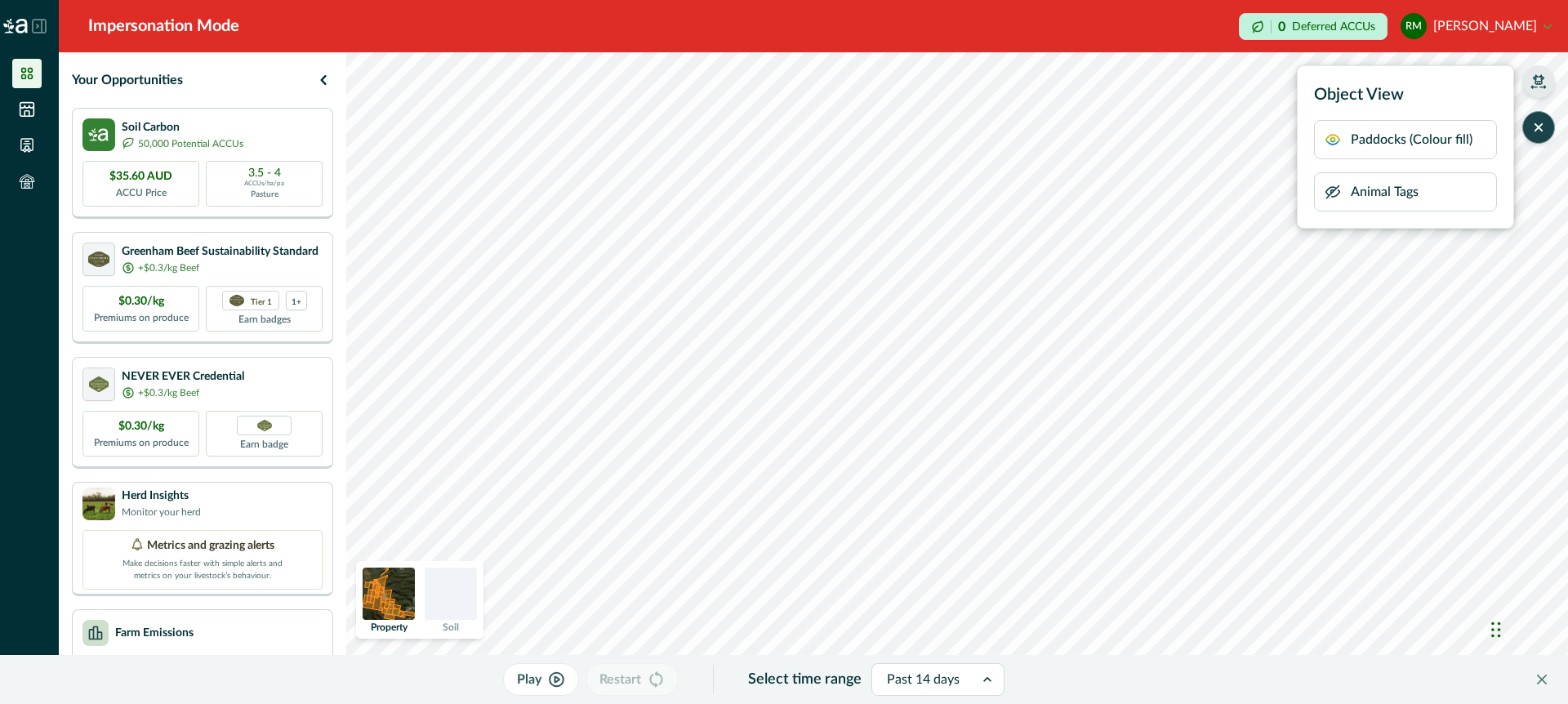
click at [1537, 130] on icon "button" at bounding box center [1538, 127] width 17 height 17
click at [554, 679] on icon "button" at bounding box center [557, 679] width 18 height 17
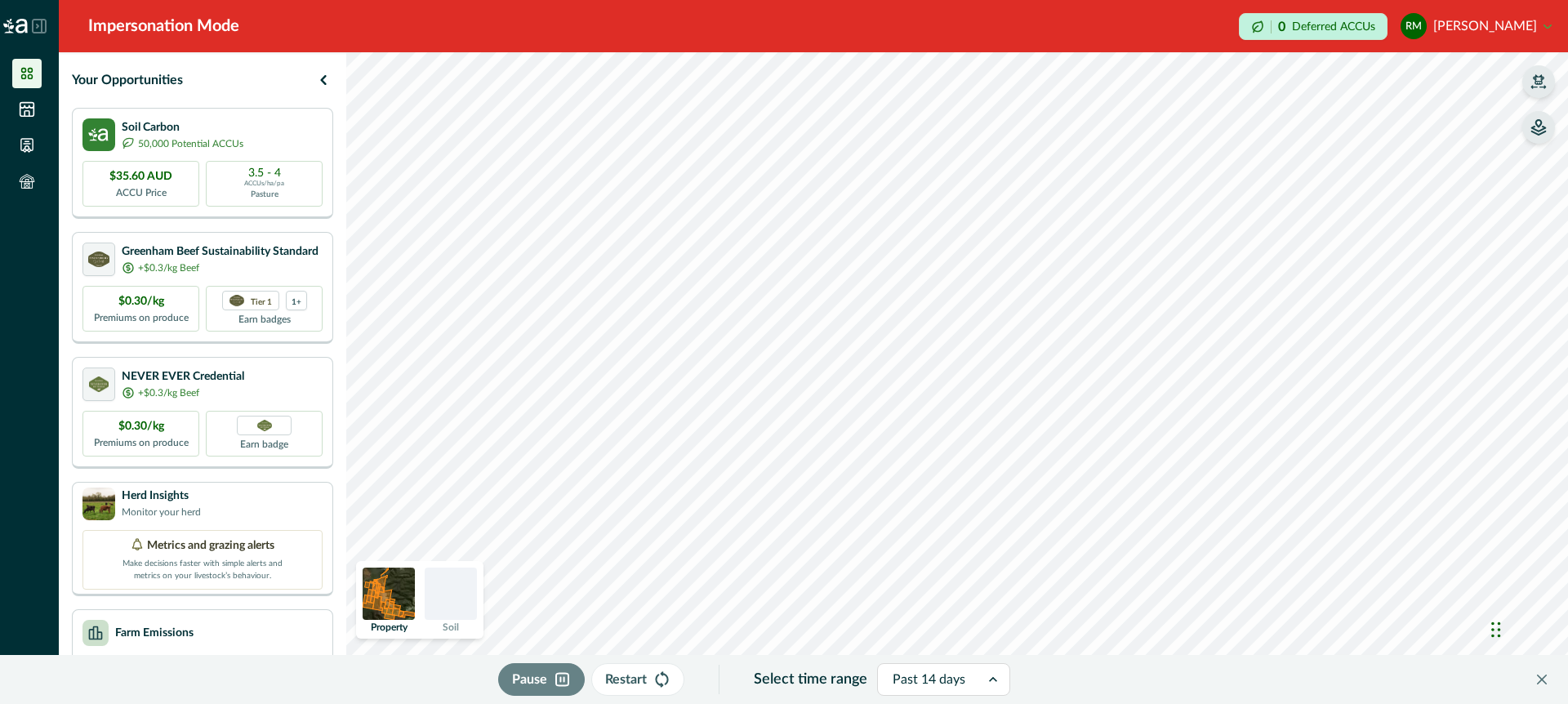
click at [1538, 87] on icon "button" at bounding box center [1538, 81] width 17 height 17
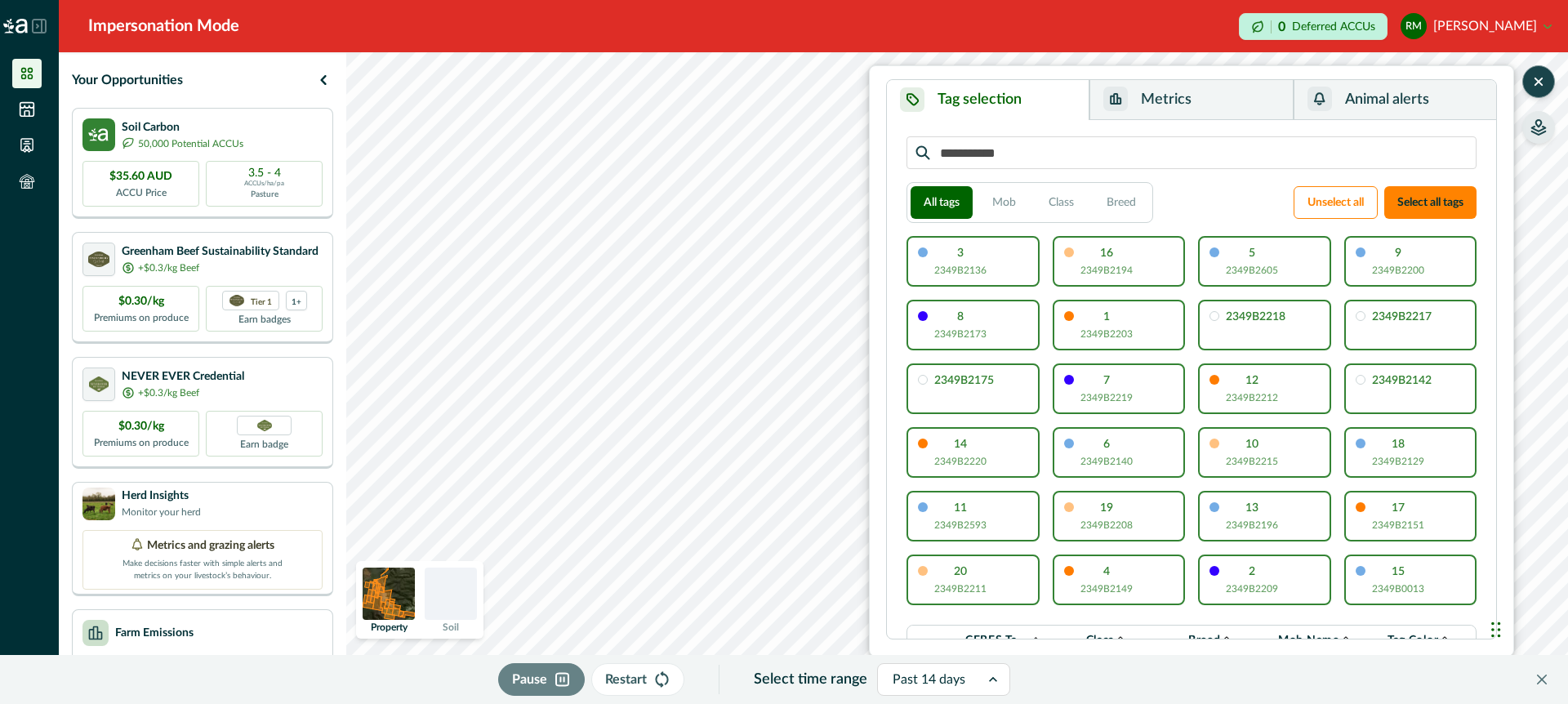
click at [1201, 98] on button "Metrics" at bounding box center [1191, 99] width 204 height 40
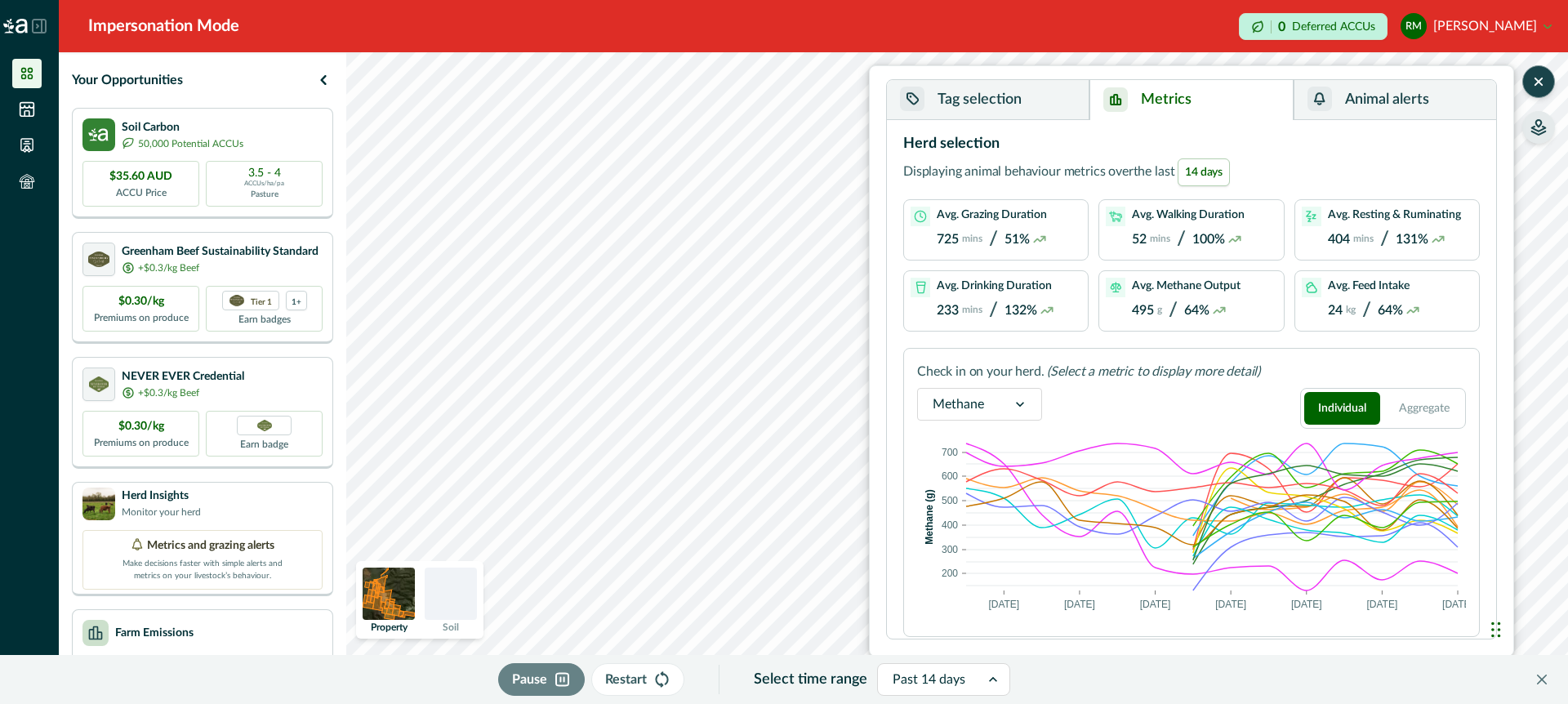
click at [1026, 401] on icon at bounding box center [1020, 404] width 17 height 17
click at [978, 513] on div "Activities" at bounding box center [979, 518] width 124 height 30
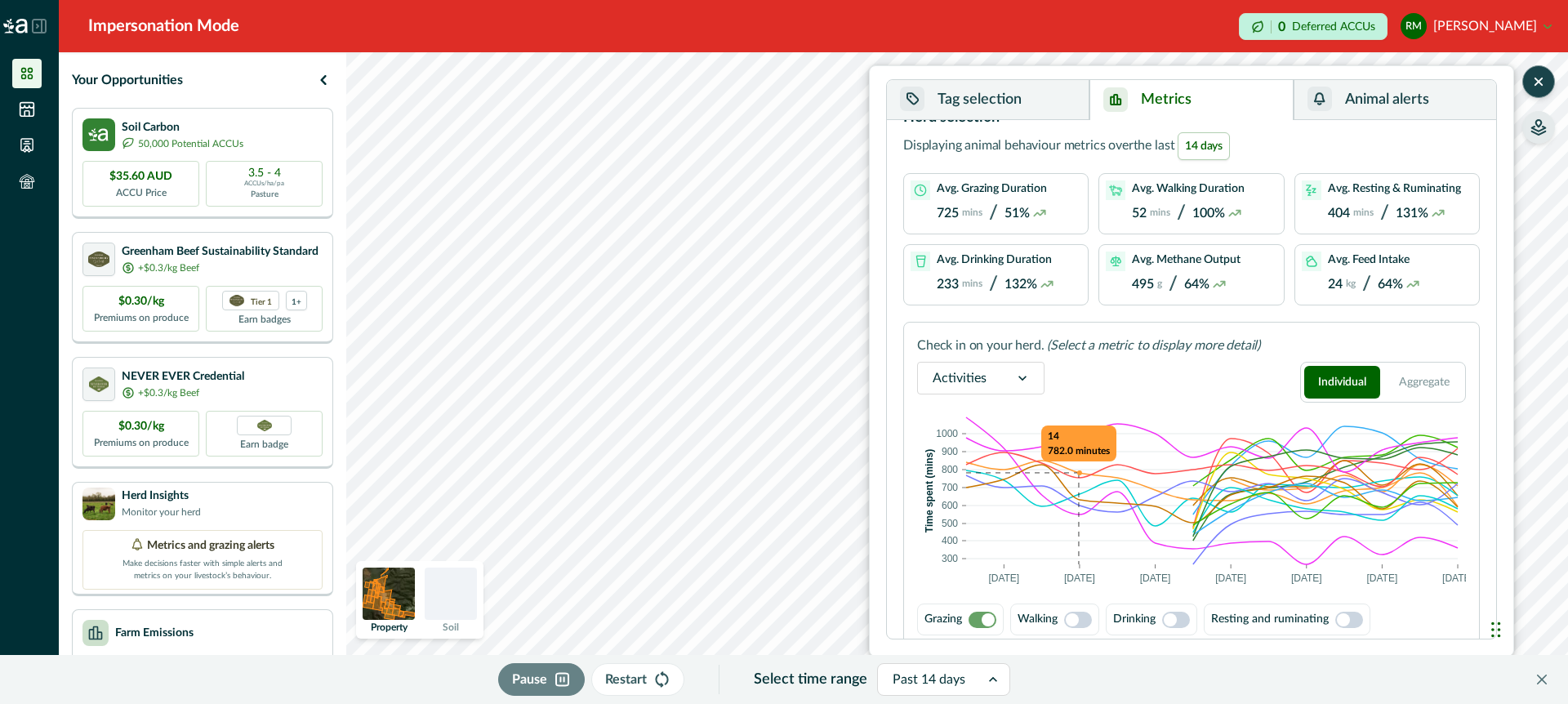
scroll to position [37, 0]
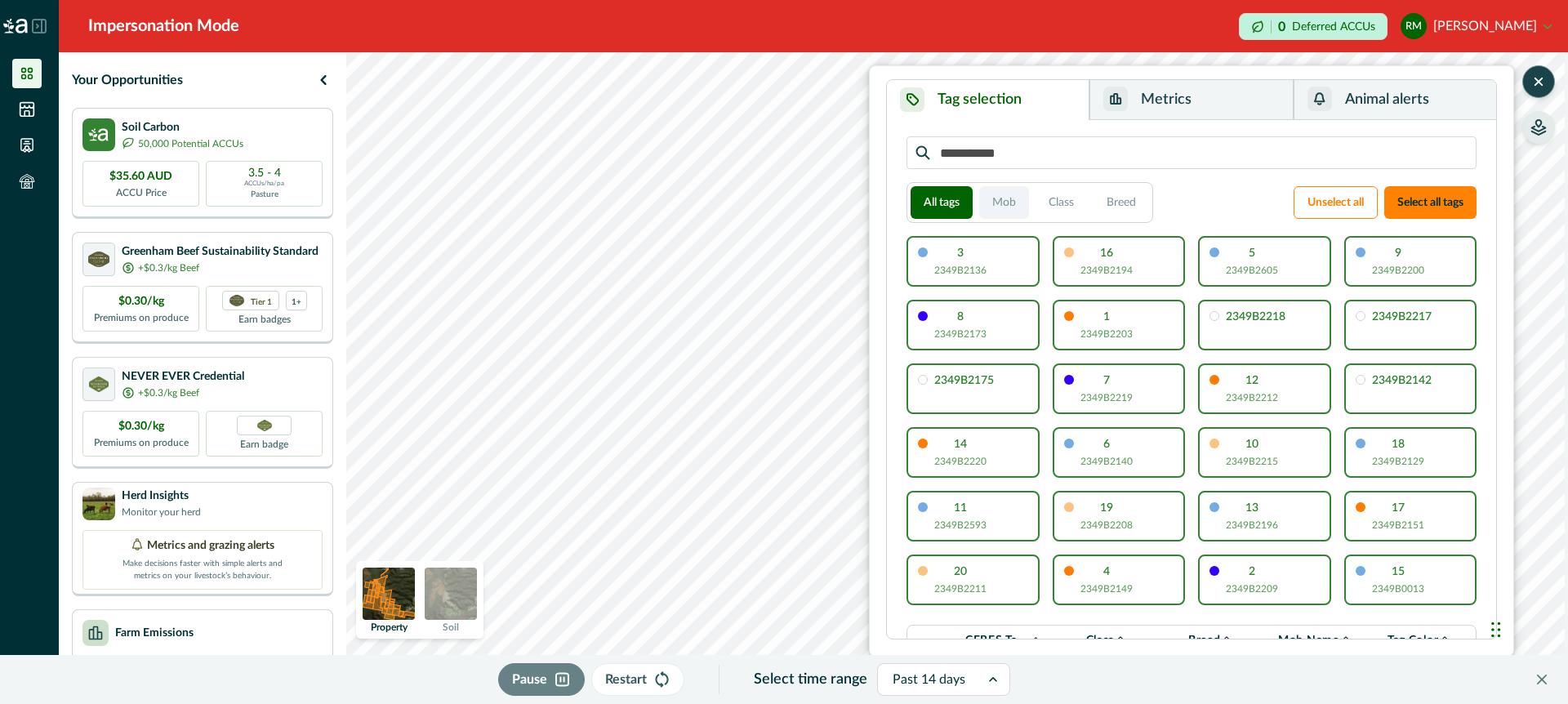
click at [1010, 202] on button "Mob" at bounding box center [1003, 203] width 50 height 33
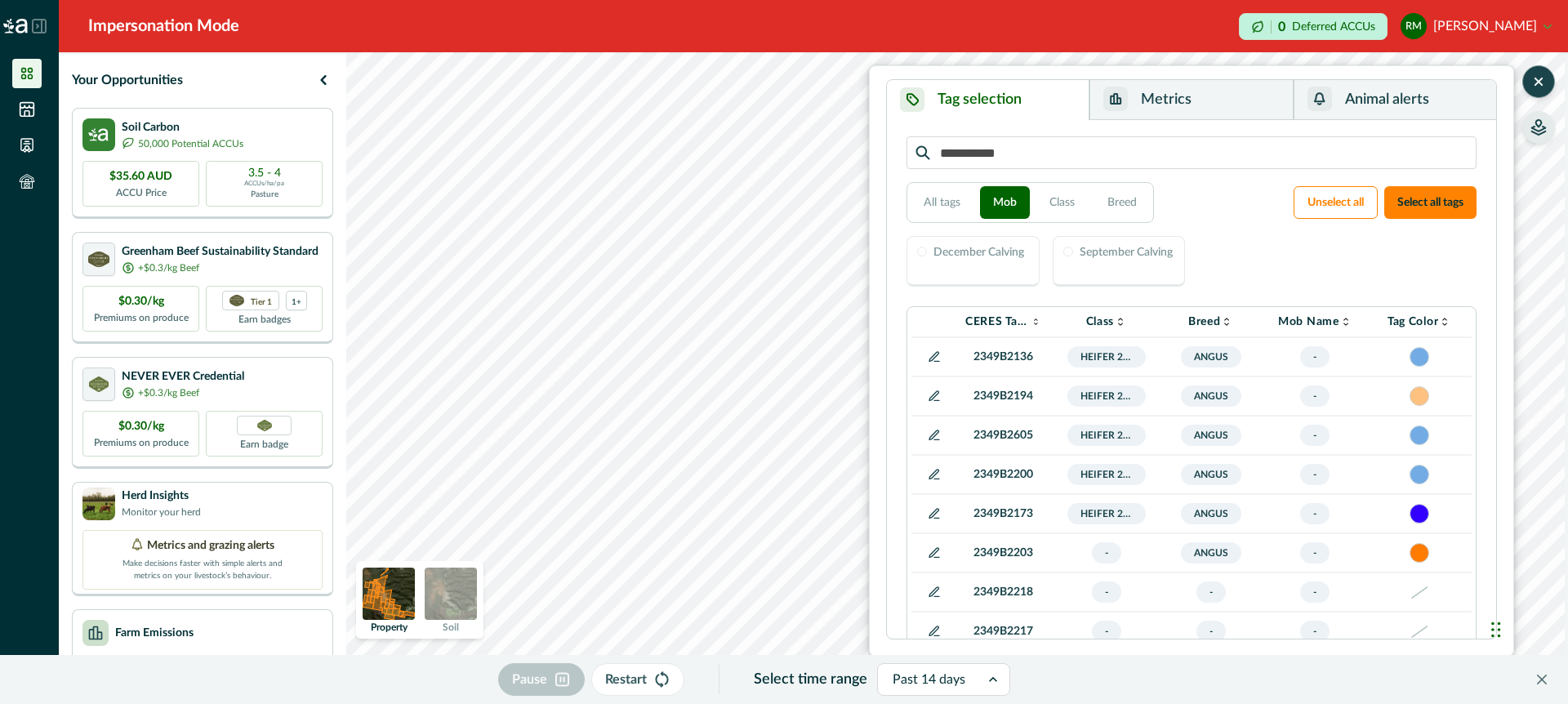
click at [990, 260] on div "December Calving" at bounding box center [978, 254] width 91 height 16
click at [1110, 263] on div "September Calving" at bounding box center [1119, 261] width 133 height 51
click at [1101, 253] on p "September Calving" at bounding box center [1127, 252] width 93 height 12
click at [989, 255] on p "December Calving" at bounding box center [978, 252] width 91 height 12
click at [955, 204] on button "All tags" at bounding box center [942, 203] width 63 height 33
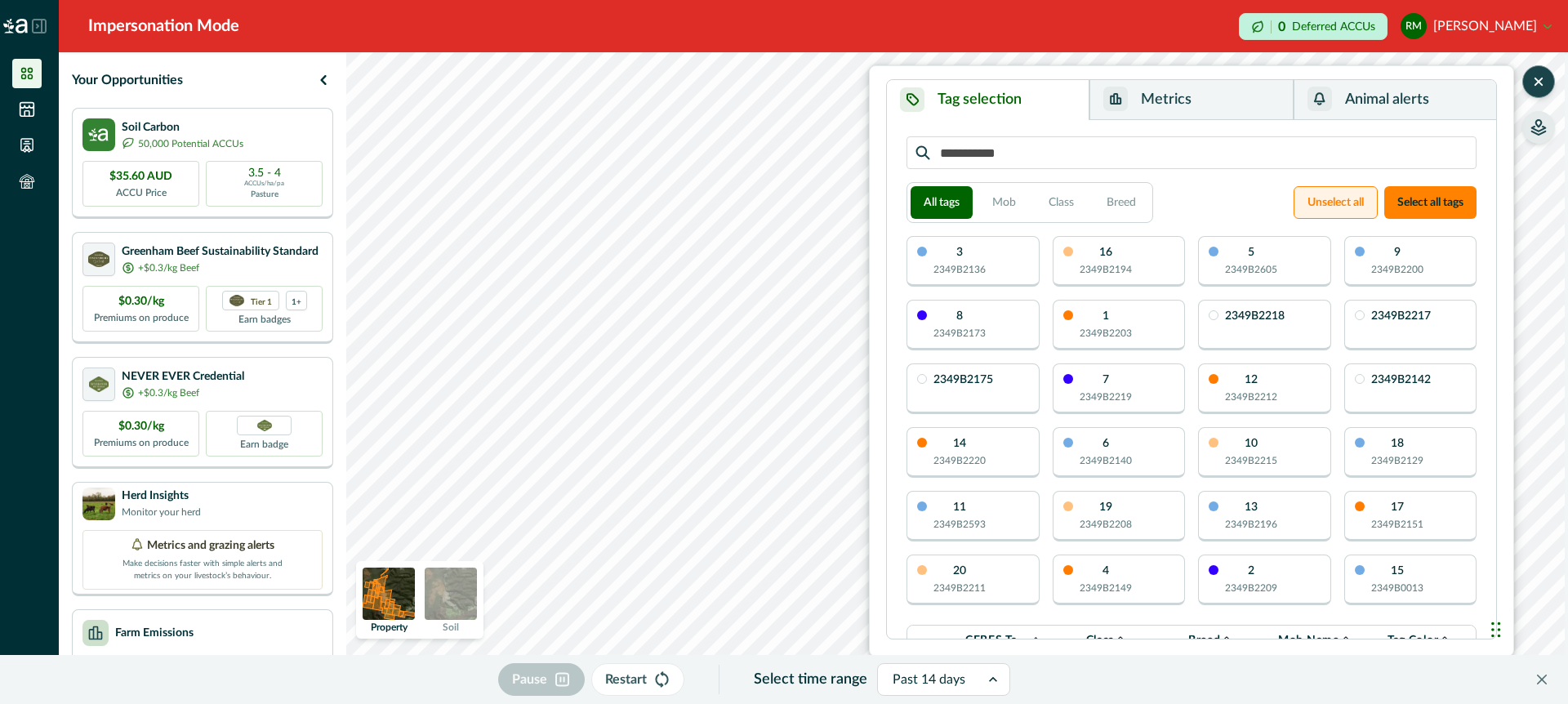
click at [1323, 204] on button "Unselect all" at bounding box center [1335, 203] width 84 height 33
click at [1318, 205] on button "Unselect all" at bounding box center [1335, 203] width 84 height 33
click at [998, 258] on div "3 2349B2136" at bounding box center [973, 261] width 133 height 51
click at [1125, 257] on div "16 2349B2194" at bounding box center [1106, 261] width 53 height 30
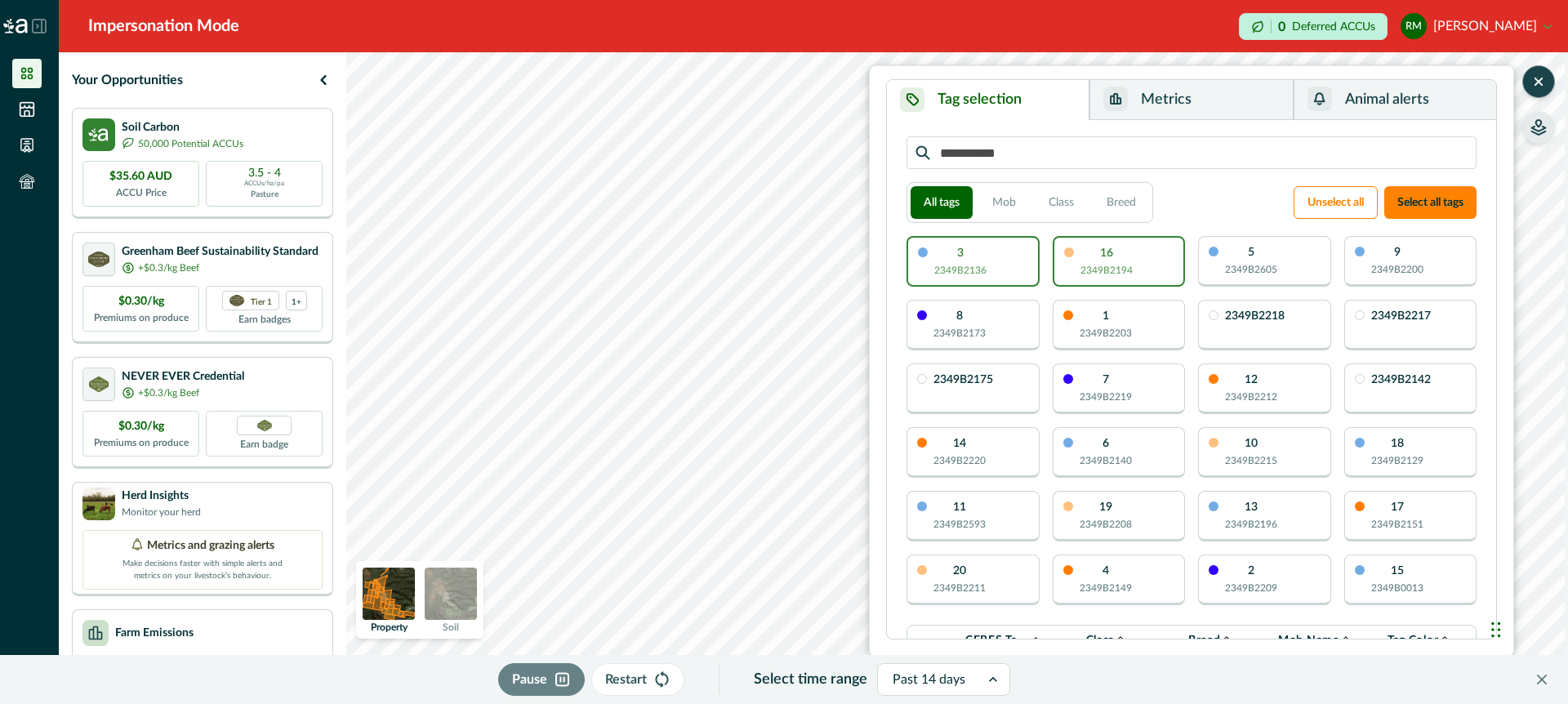
click at [1213, 102] on button "Metrics" at bounding box center [1191, 99] width 204 height 40
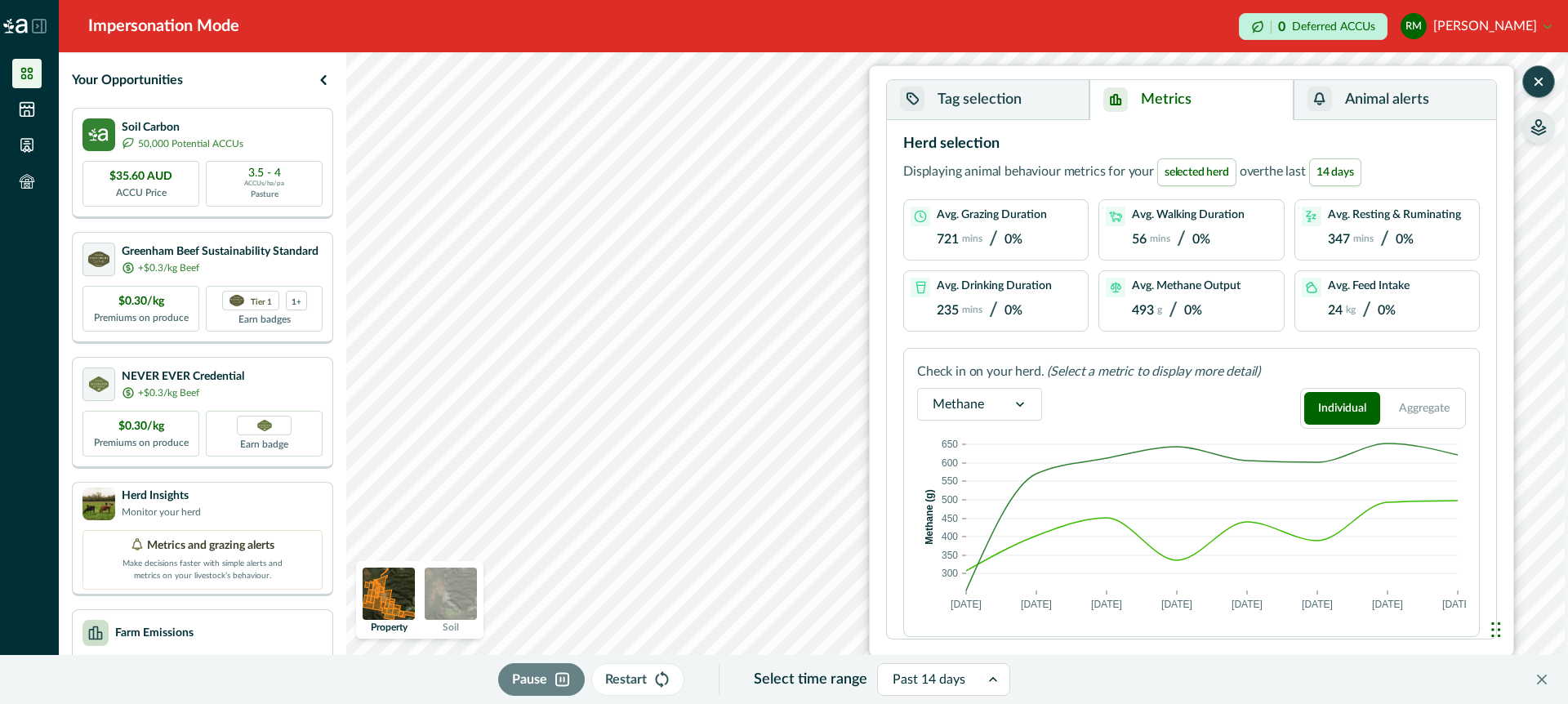
click at [1023, 408] on icon at bounding box center [1020, 404] width 17 height 17
click at [989, 515] on div "Activities" at bounding box center [979, 518] width 124 height 30
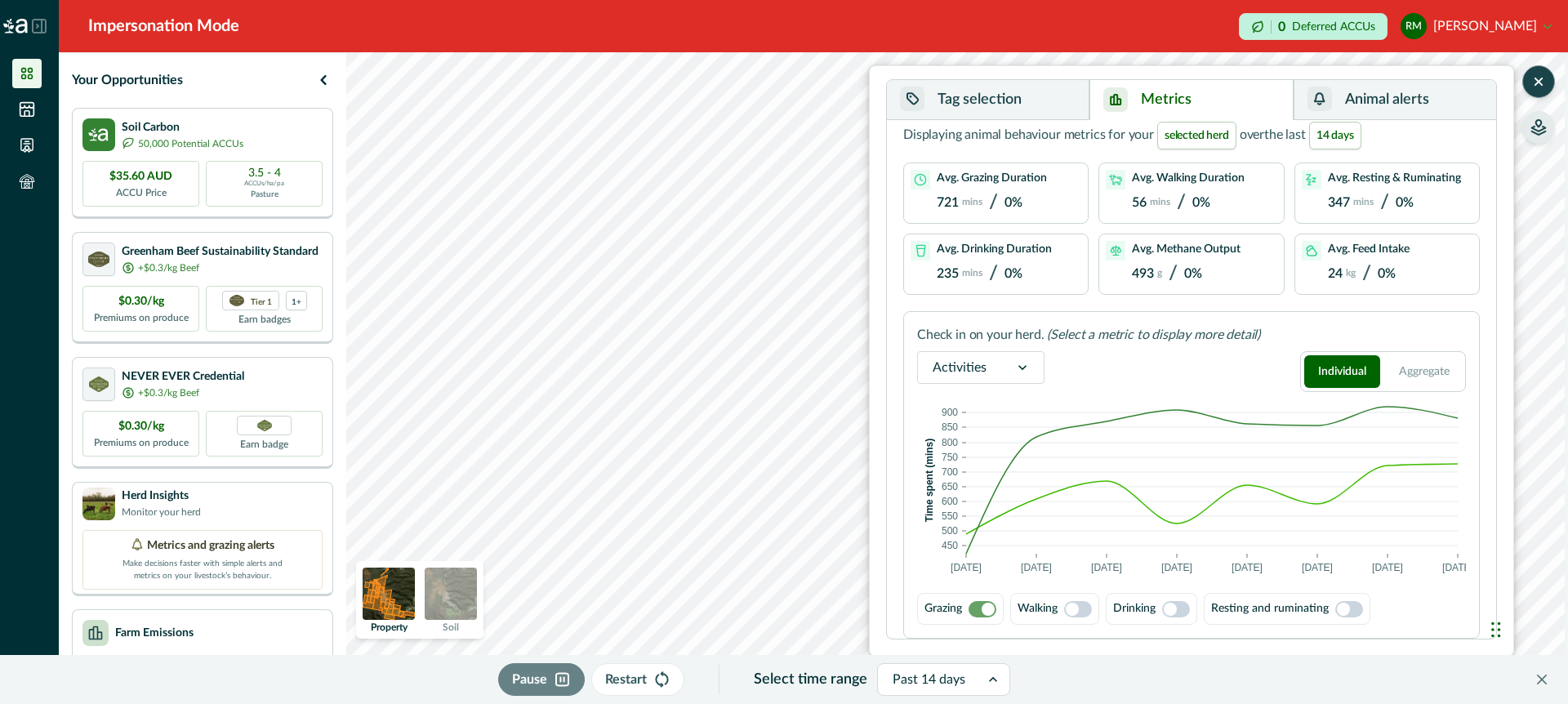
click at [1080, 608] on span at bounding box center [1078, 609] width 28 height 17
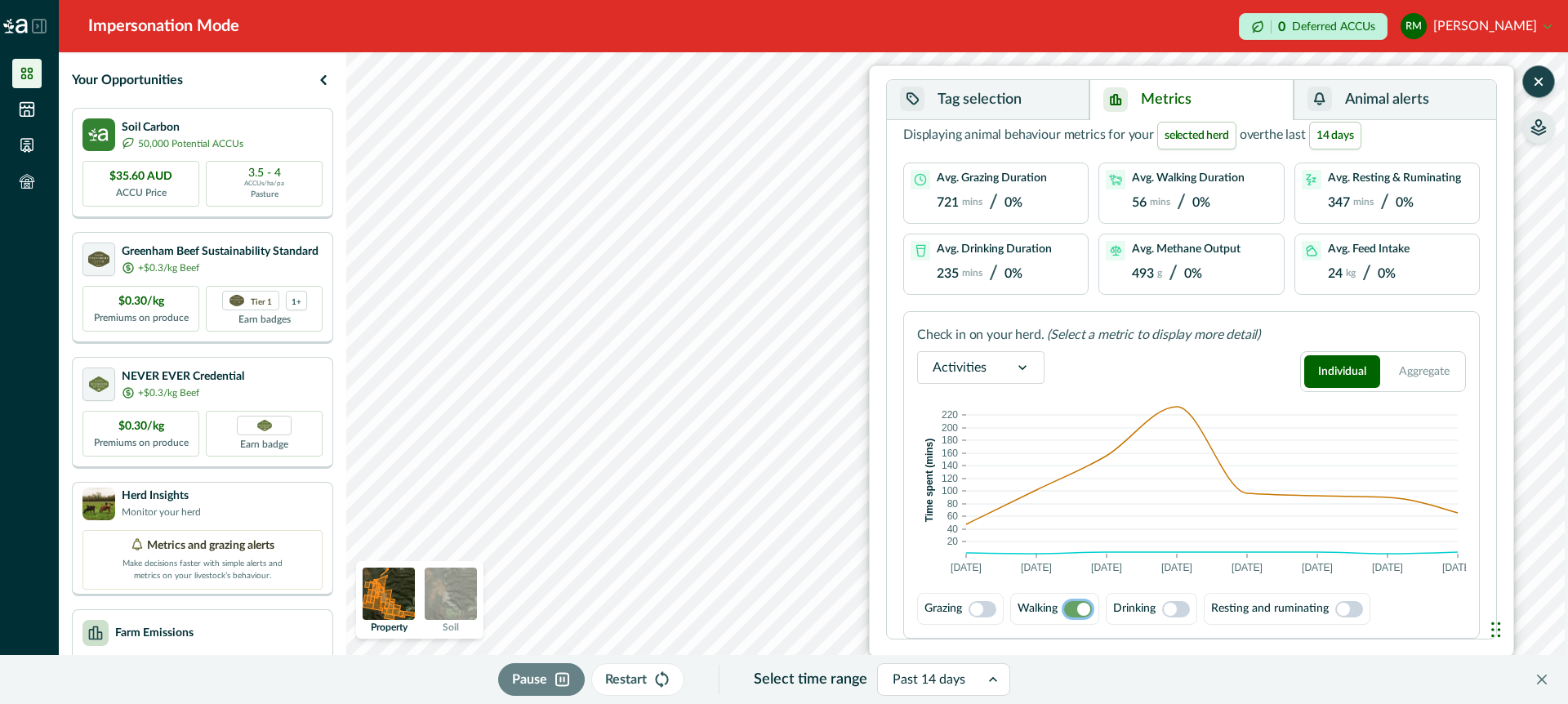
click at [987, 608] on span at bounding box center [982, 609] width 28 height 17
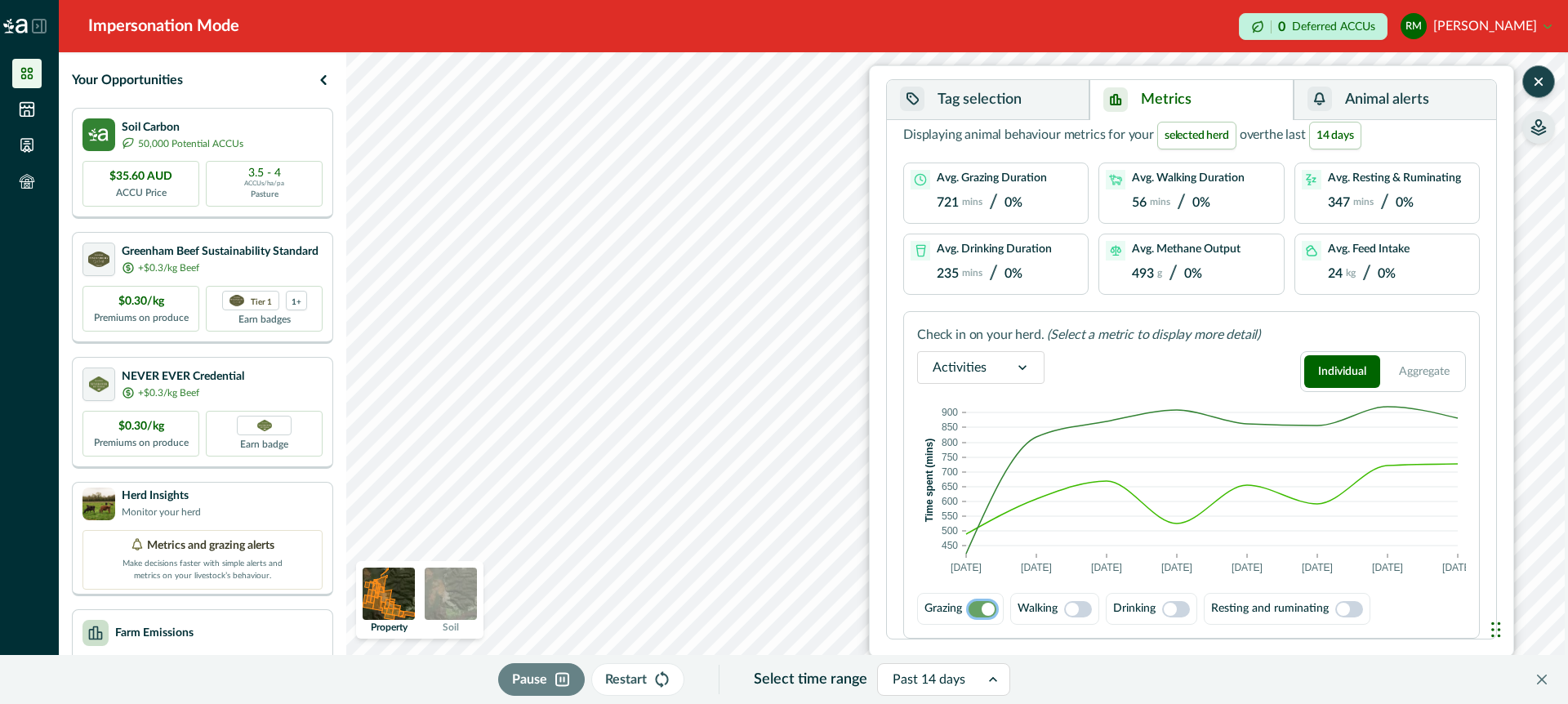
click at [1086, 609] on span at bounding box center [1078, 609] width 28 height 17
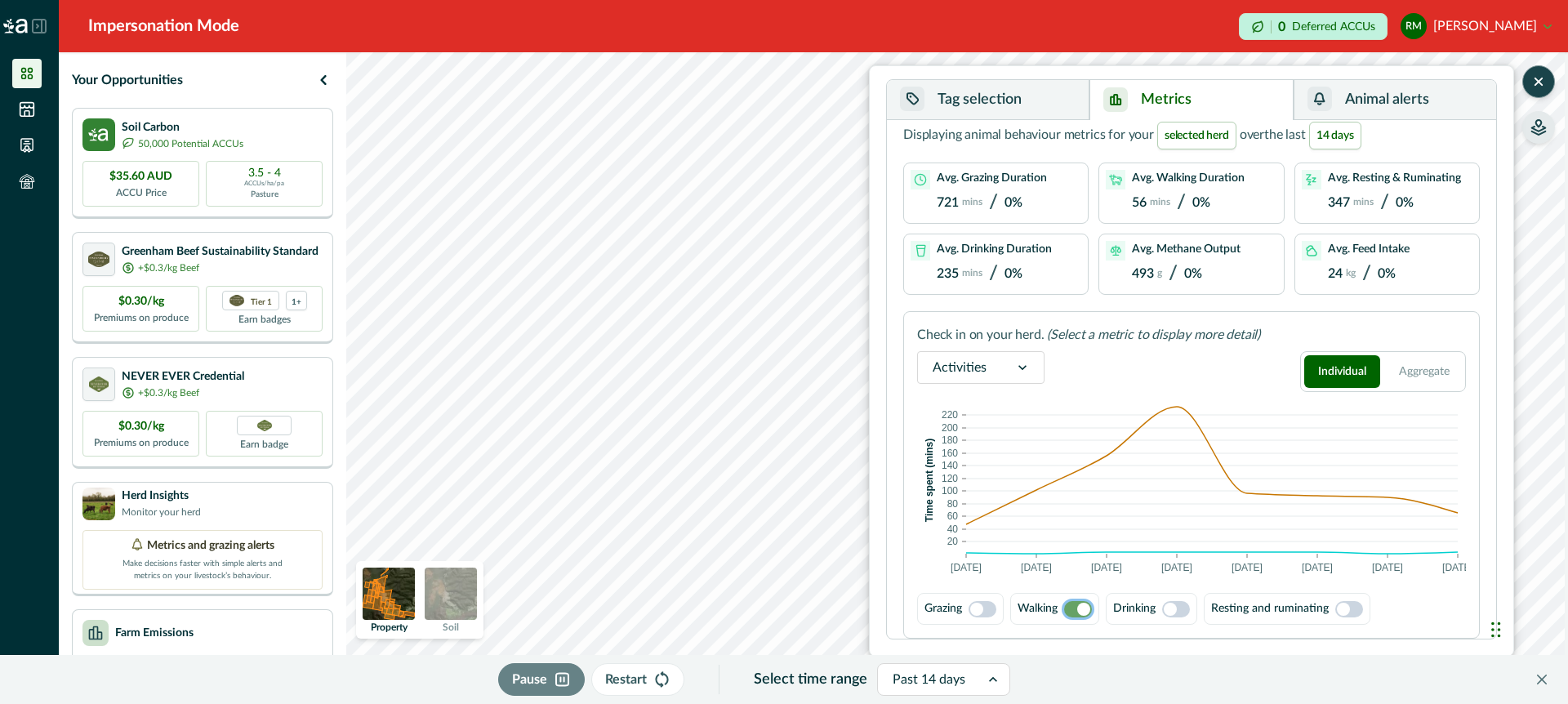
click at [990, 606] on span at bounding box center [982, 609] width 28 height 17
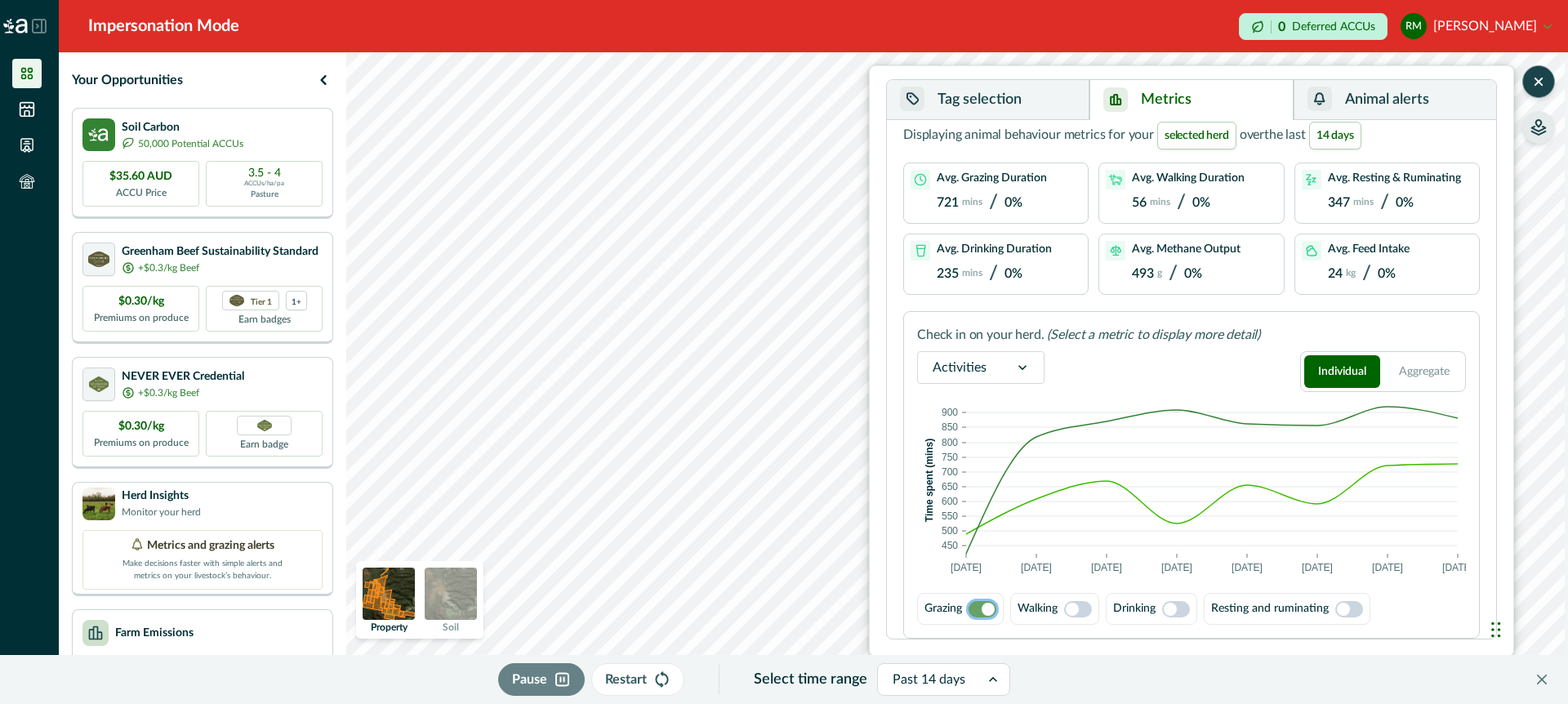
click at [1085, 606] on span at bounding box center [1078, 609] width 28 height 17
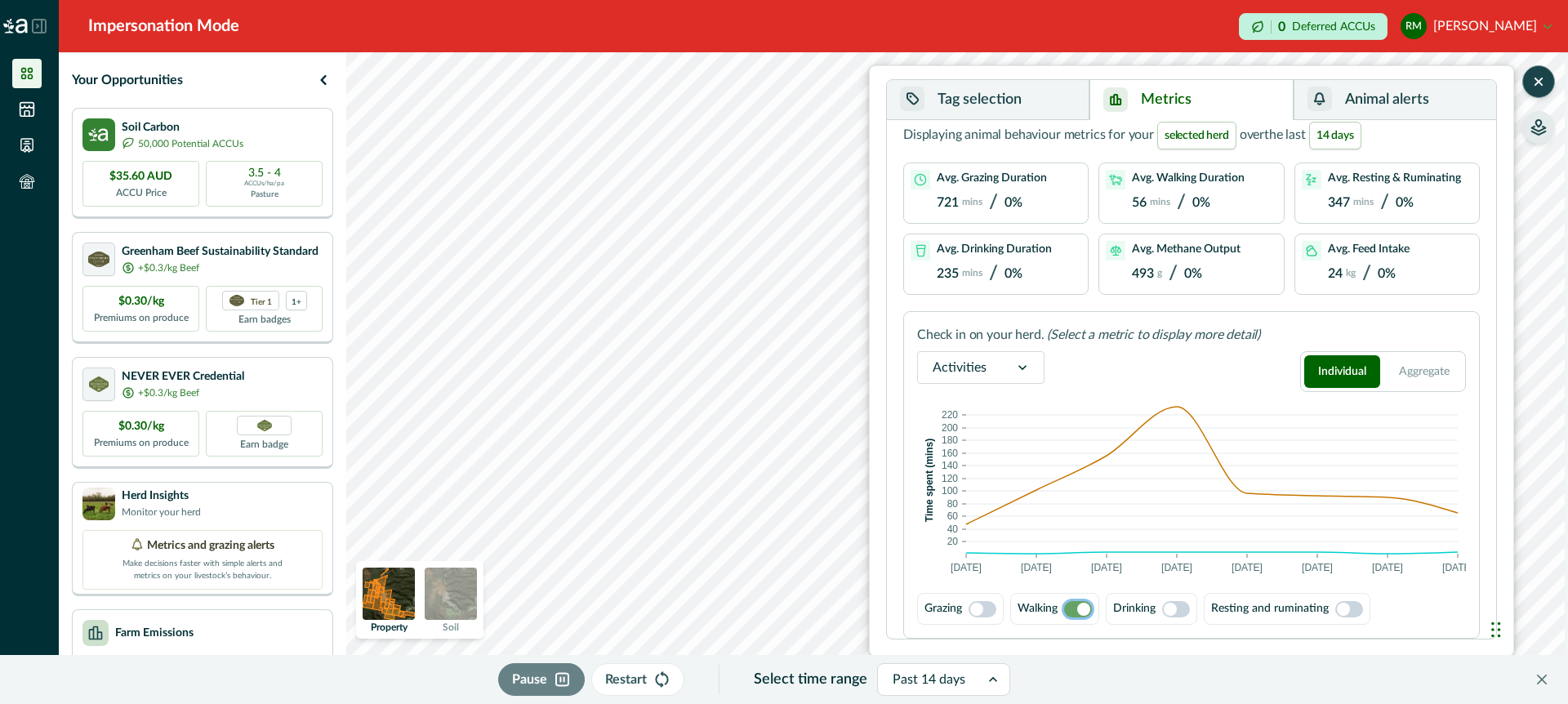
click at [1185, 613] on span at bounding box center [1176, 609] width 28 height 17
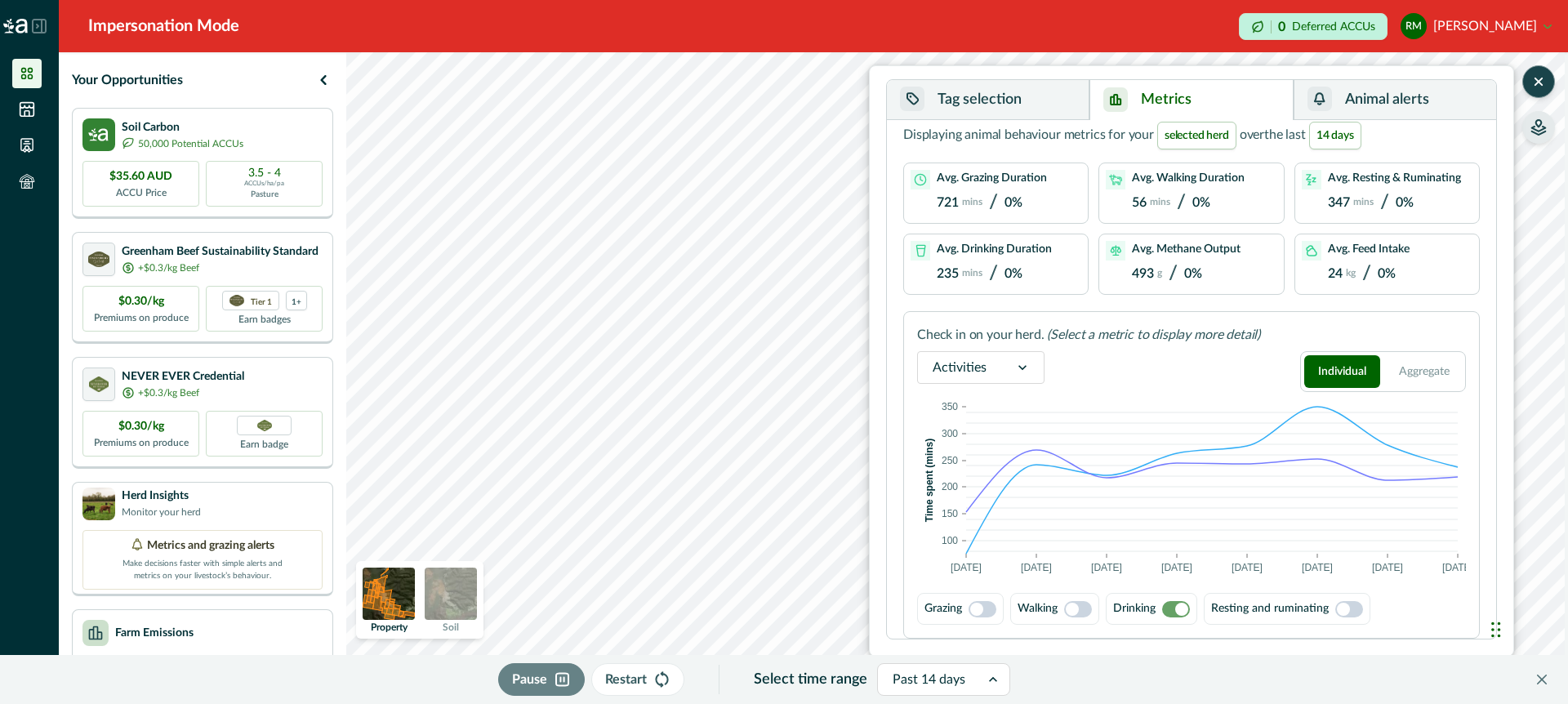
click at [1083, 602] on span at bounding box center [1078, 609] width 28 height 17
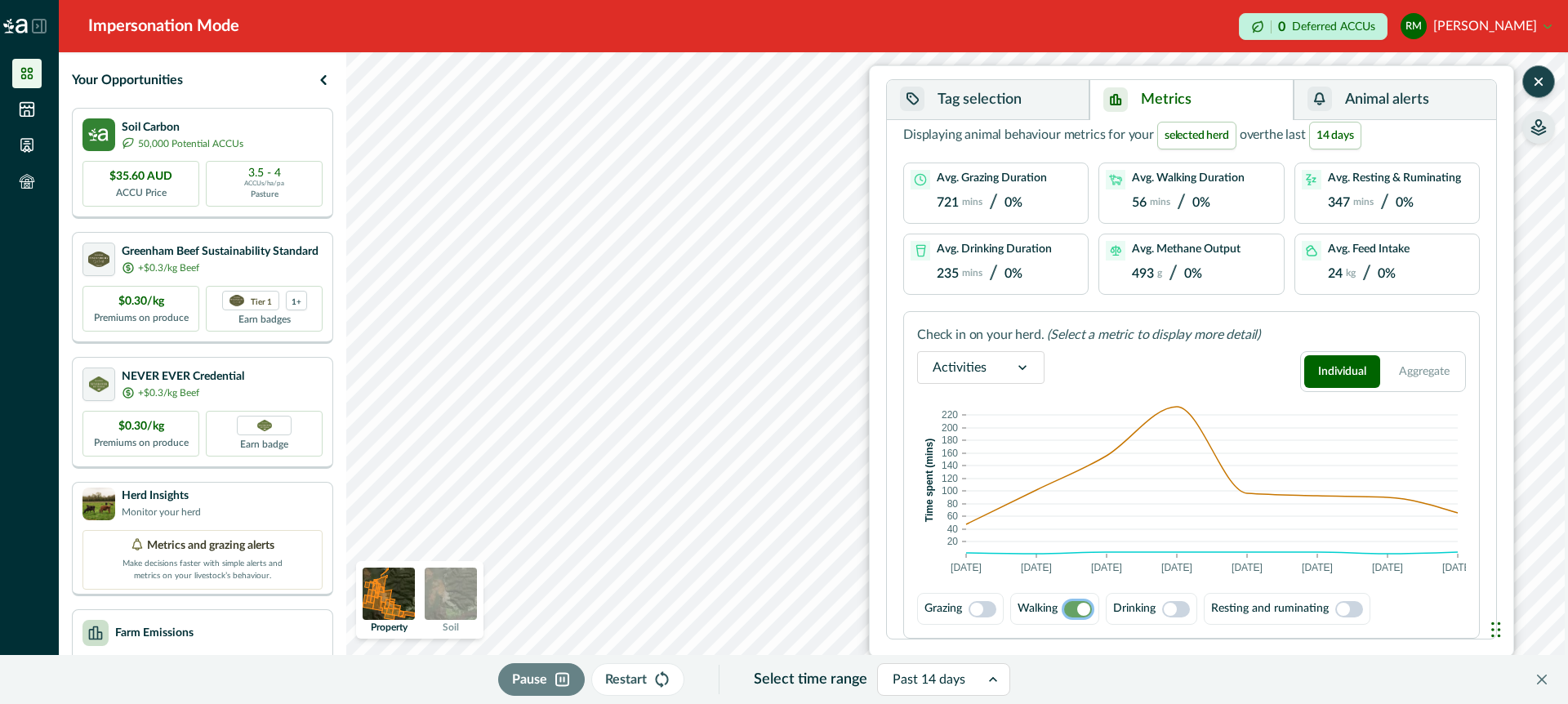
click at [989, 610] on span at bounding box center [982, 609] width 28 height 17
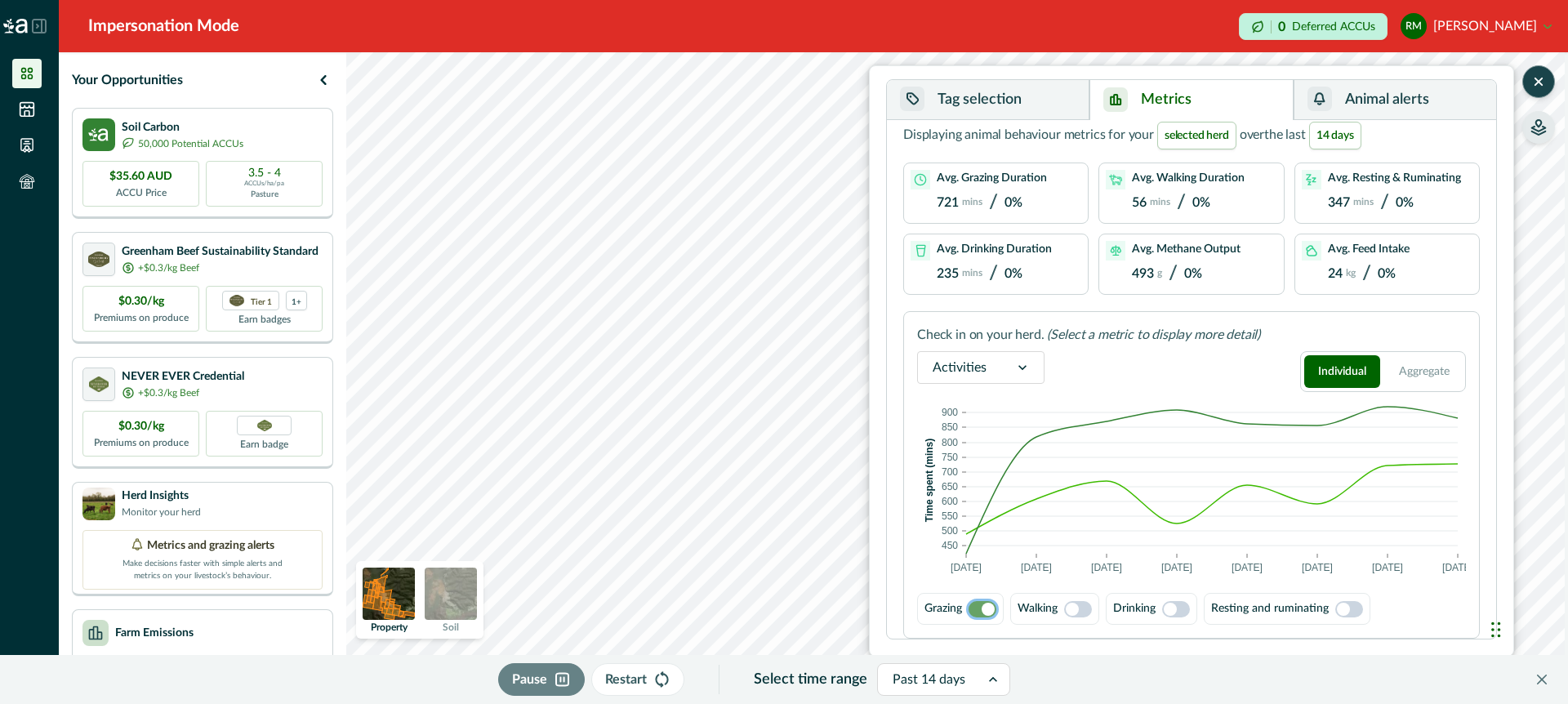
click at [1182, 611] on span at bounding box center [1176, 609] width 28 height 17
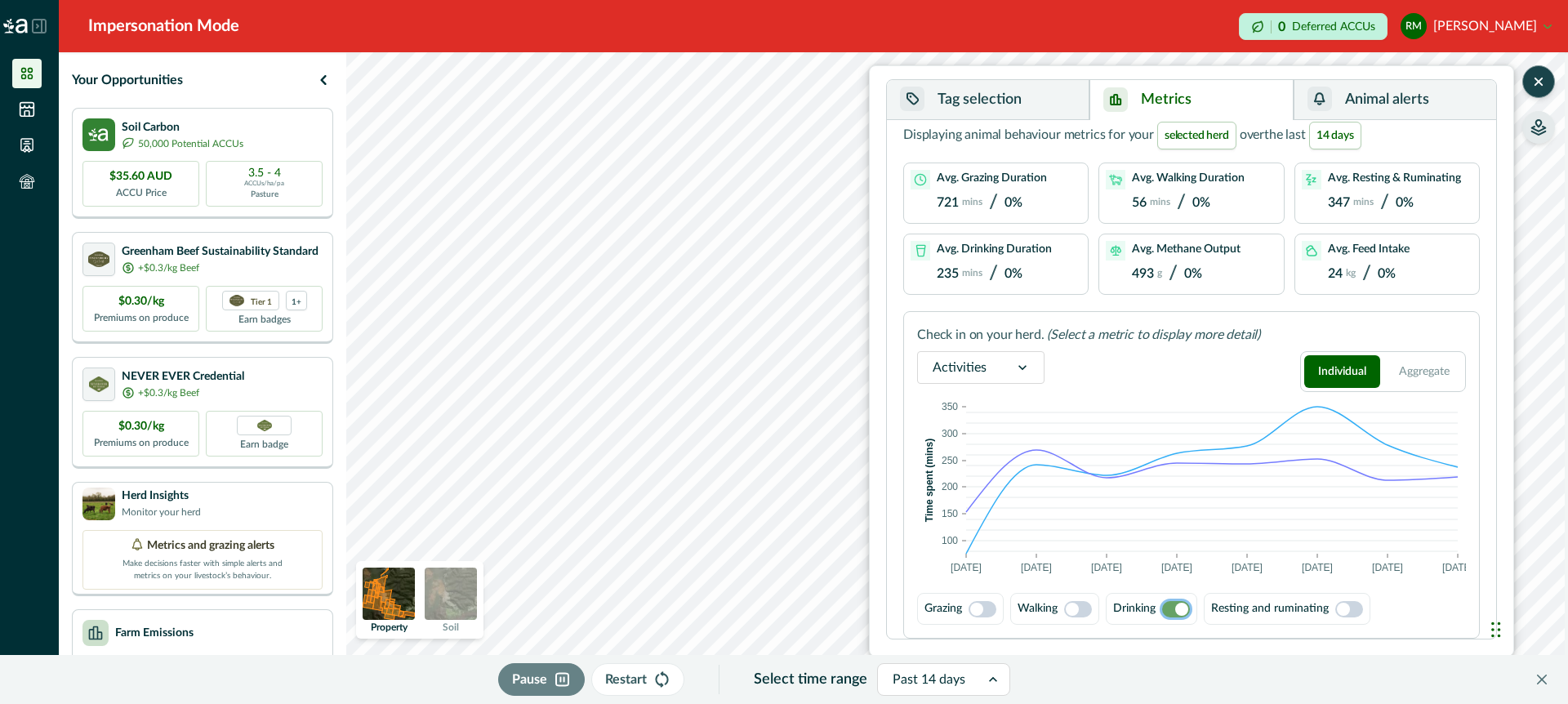
click at [990, 606] on span at bounding box center [982, 609] width 28 height 17
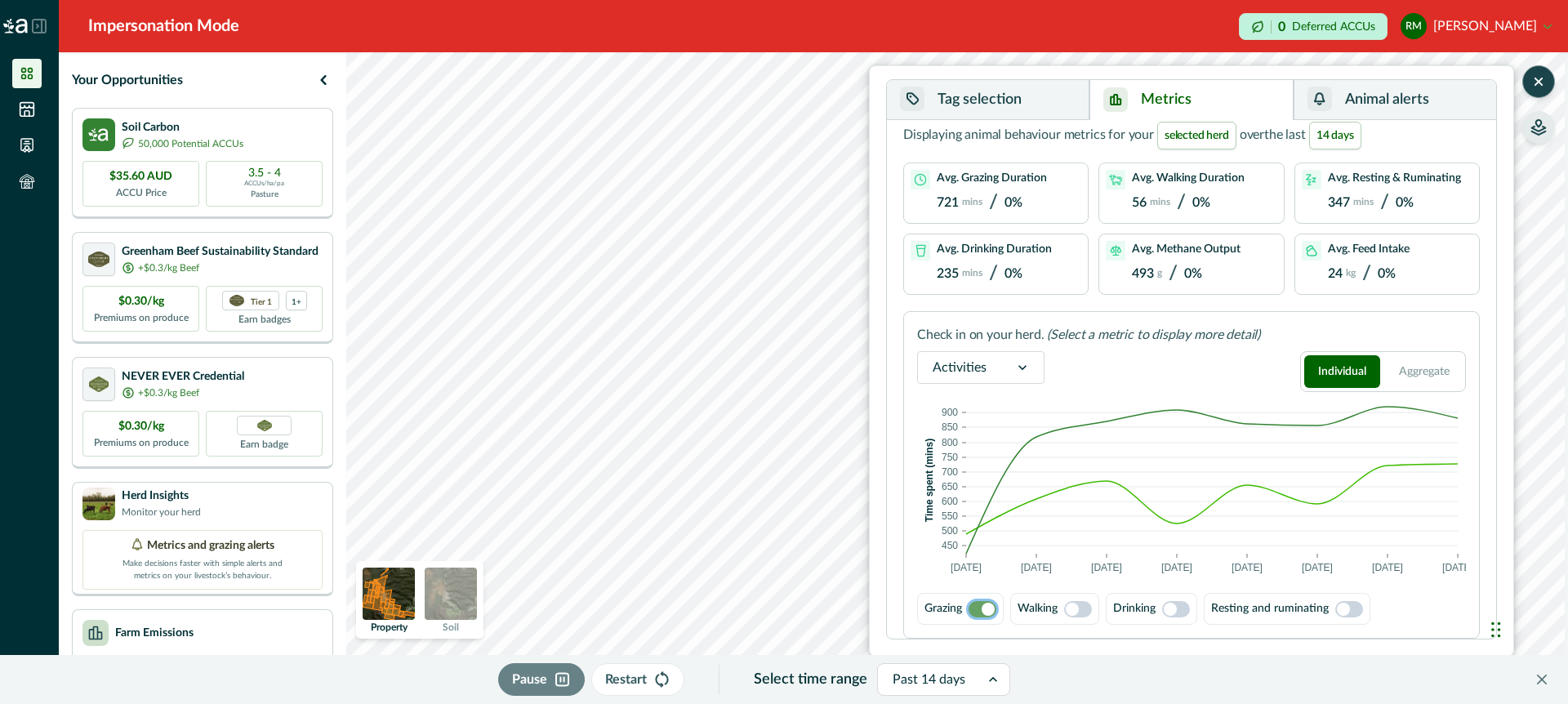
click at [1536, 76] on icon "button" at bounding box center [1538, 81] width 17 height 17
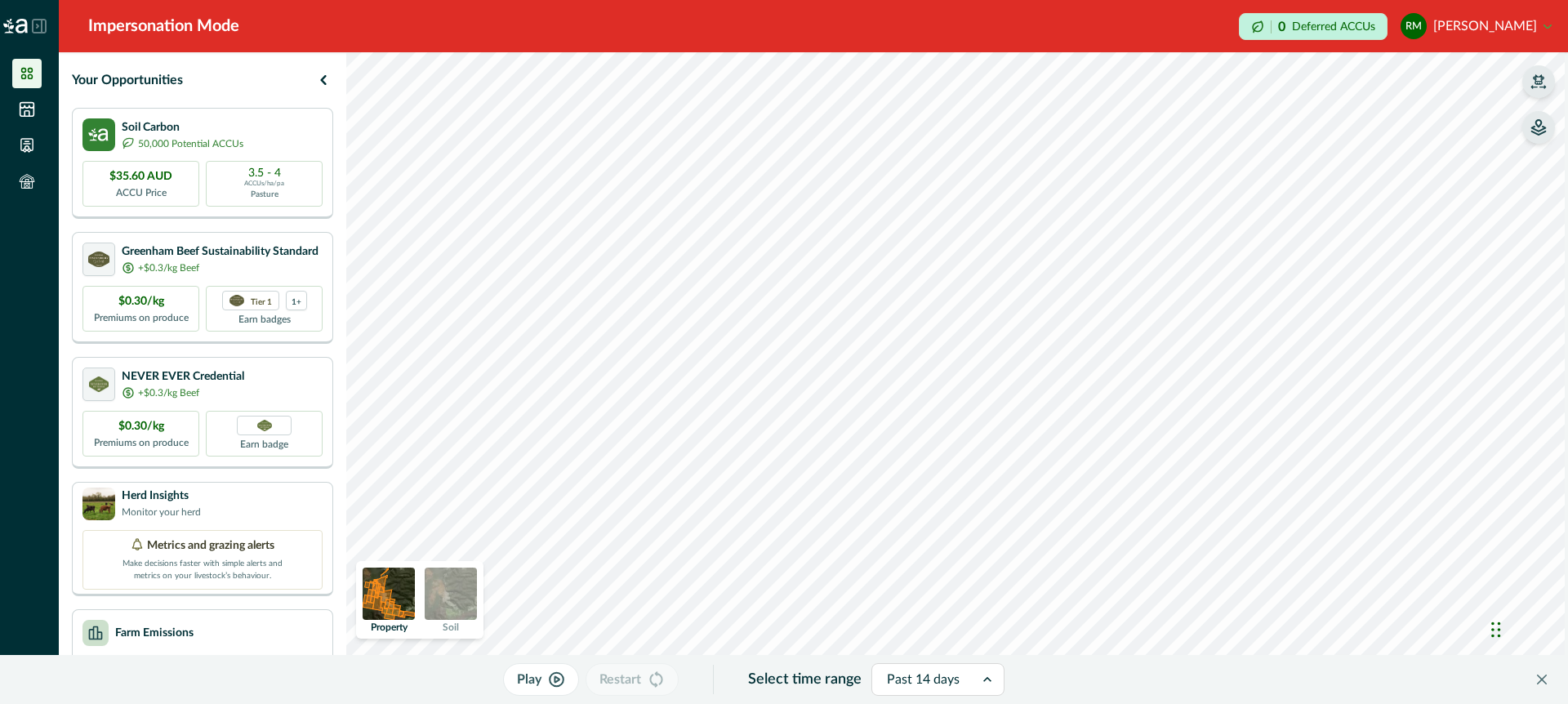
click at [1535, 134] on icon "button" at bounding box center [1538, 127] width 17 height 17
click at [1331, 136] on icon "button" at bounding box center [1332, 139] width 17 height 17
